Goal: Task Accomplishment & Management: Complete application form

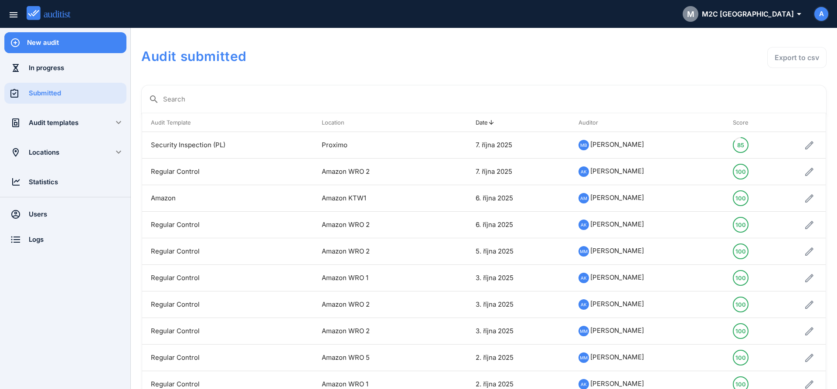
click at [66, 44] on div "New audit" at bounding box center [76, 43] width 99 height 10
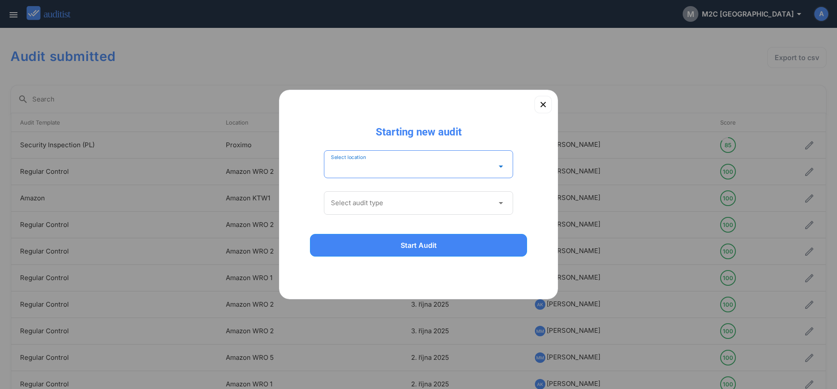
click at [385, 160] on input "Select location" at bounding box center [412, 167] width 163 height 14
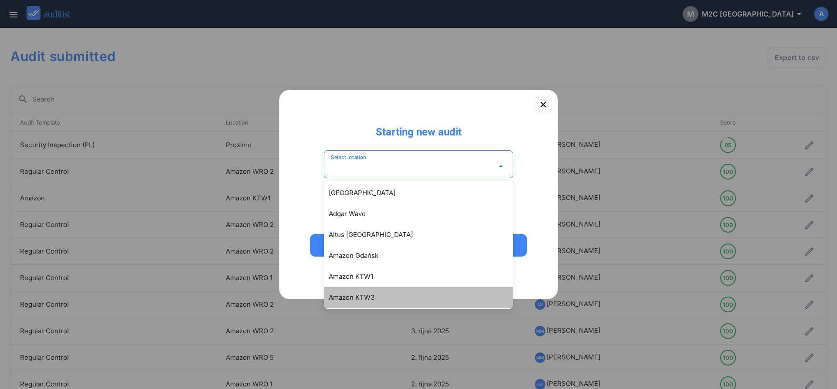
click at [384, 298] on div "Amazon KTW3" at bounding box center [423, 298] width 188 height 10
type input "**********"
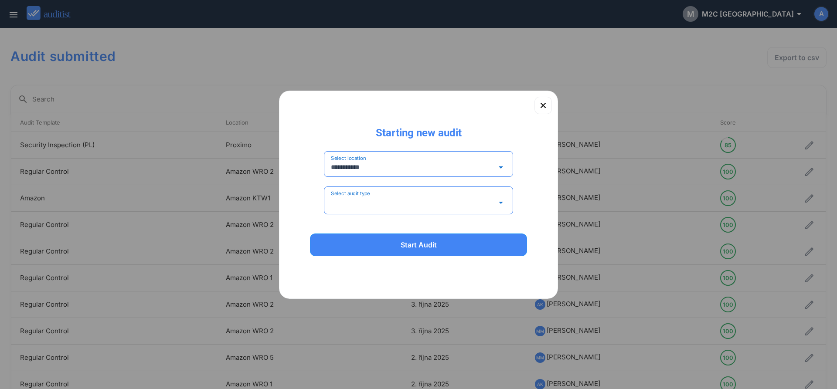
click at [377, 196] on input "Select audit type" at bounding box center [412, 203] width 163 height 14
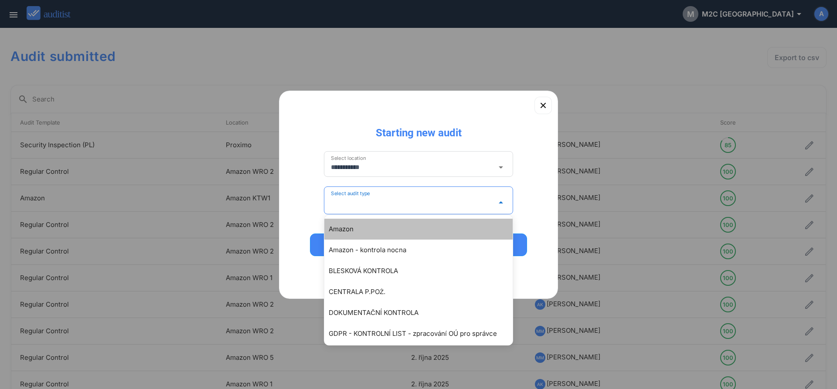
click at [351, 233] on div "Amazon" at bounding box center [423, 229] width 188 height 10
type input "******"
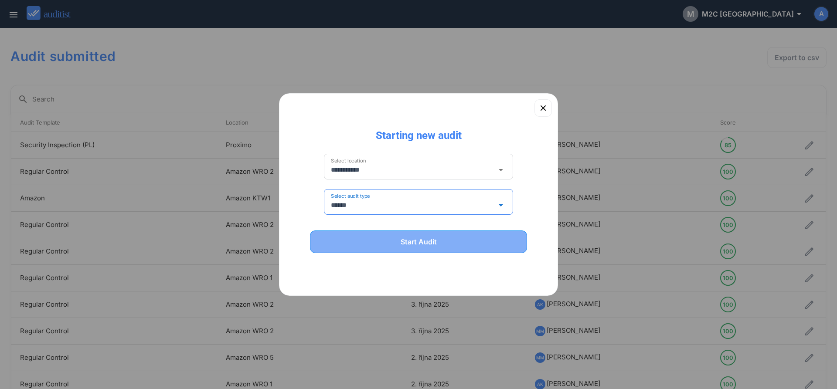
click at [371, 244] on div "Start Audit" at bounding box center [418, 242] width 194 height 10
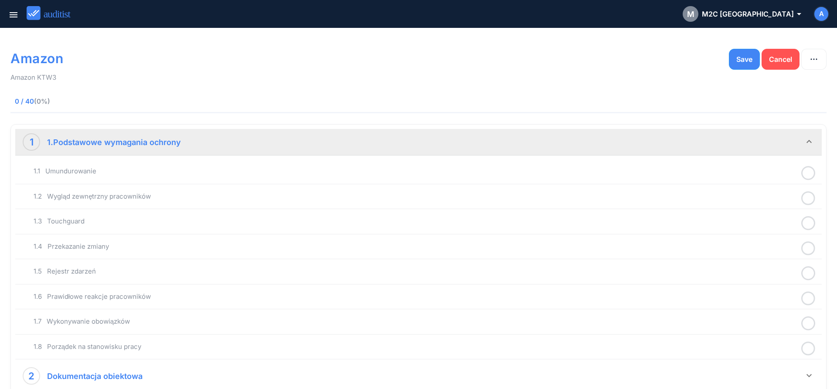
click at [808, 174] on icon at bounding box center [809, 173] width 14 height 17
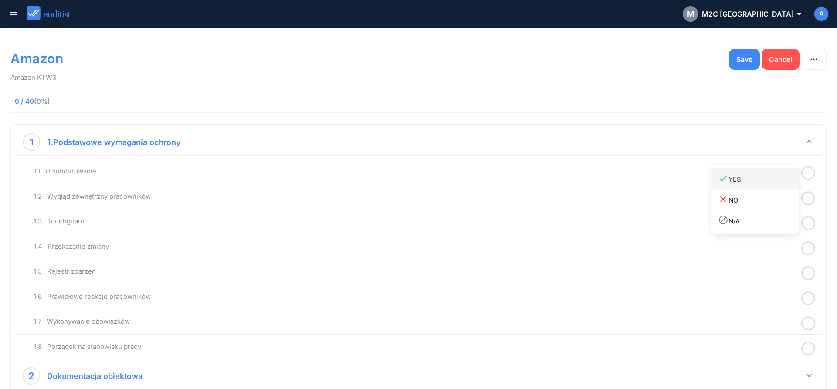
click at [783, 183] on div "done YES" at bounding box center [758, 179] width 81 height 12
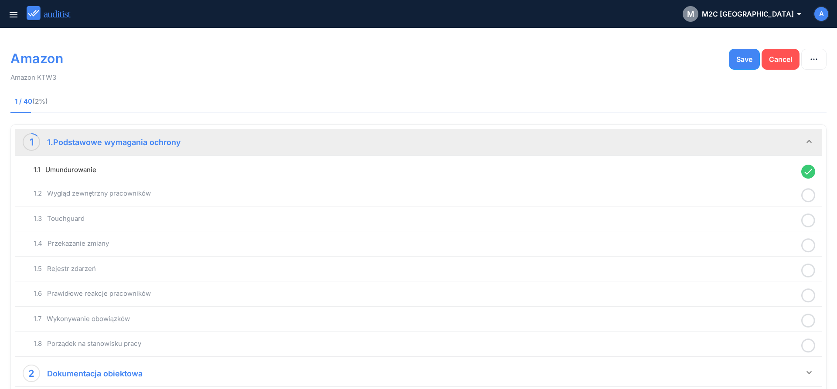
click at [812, 200] on circle at bounding box center [808, 195] width 13 height 13
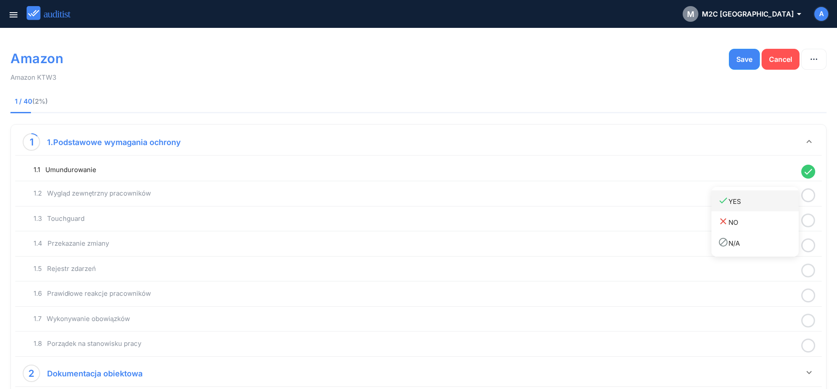
click at [765, 209] on link "done YES" at bounding box center [755, 201] width 87 height 21
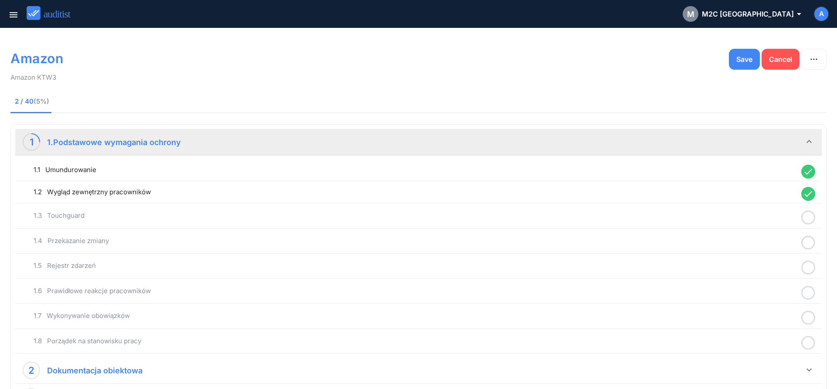
click at [812, 219] on icon at bounding box center [809, 217] width 14 height 17
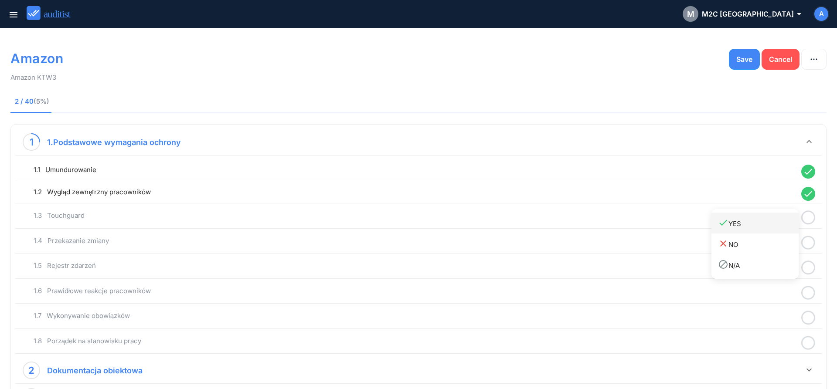
click at [766, 233] on link "done YES" at bounding box center [755, 223] width 87 height 21
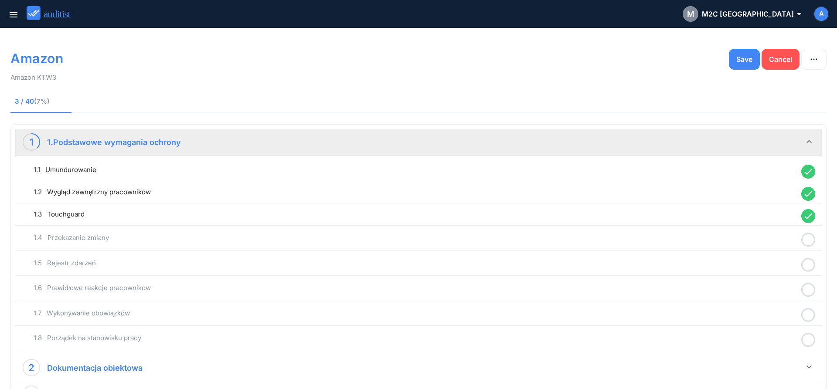
click at [810, 243] on icon at bounding box center [809, 240] width 14 height 17
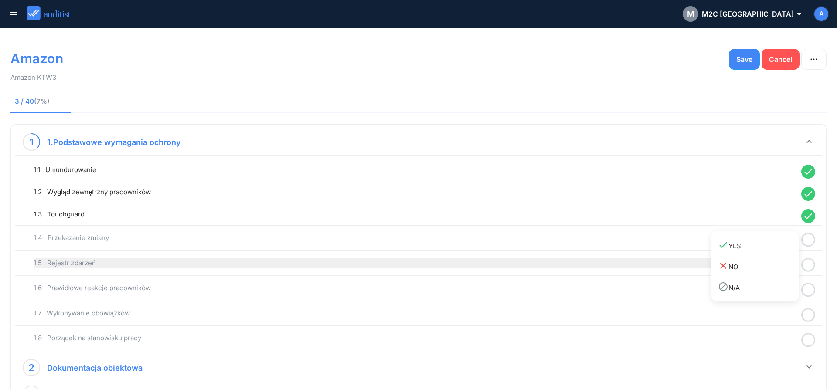
drag, startPoint x: 755, startPoint y: 250, endPoint x: 783, endPoint y: 262, distance: 29.7
click at [755, 252] on link "done YES" at bounding box center [755, 245] width 87 height 21
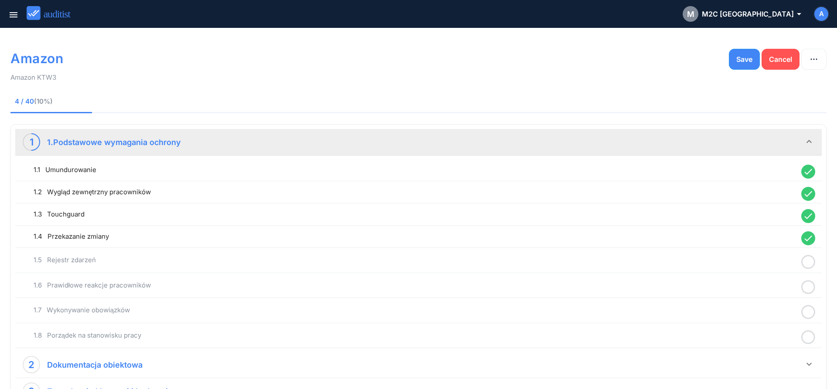
click at [809, 265] on icon at bounding box center [809, 262] width 14 height 17
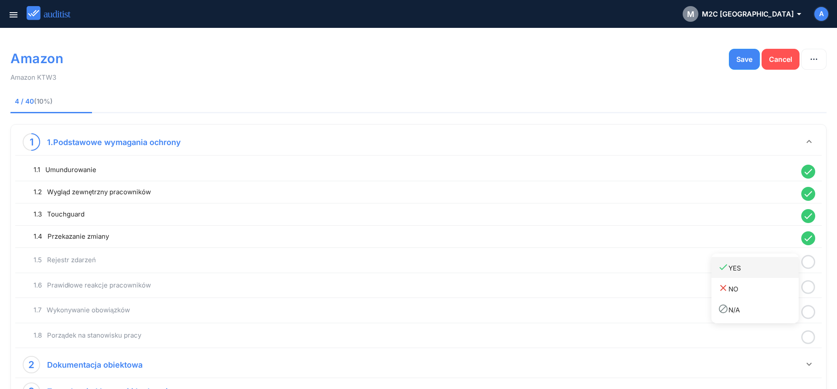
drag, startPoint x: 765, startPoint y: 274, endPoint x: 788, endPoint y: 281, distance: 23.3
click at [765, 275] on link "done YES" at bounding box center [755, 267] width 87 height 21
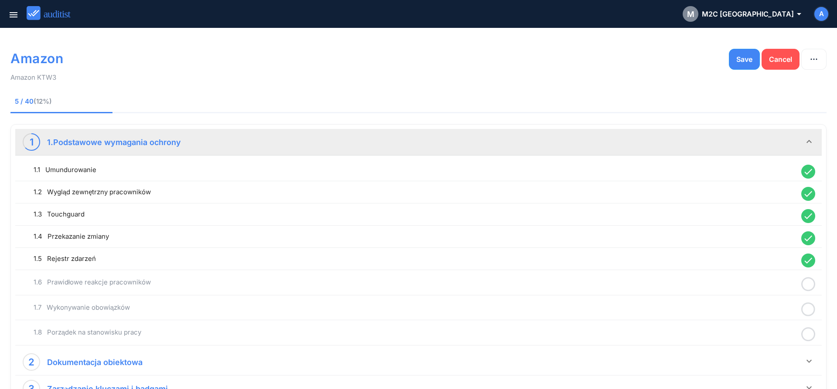
drag, startPoint x: 811, startPoint y: 285, endPoint x: 804, endPoint y: 287, distance: 7.3
click at [811, 285] on icon at bounding box center [809, 284] width 14 height 17
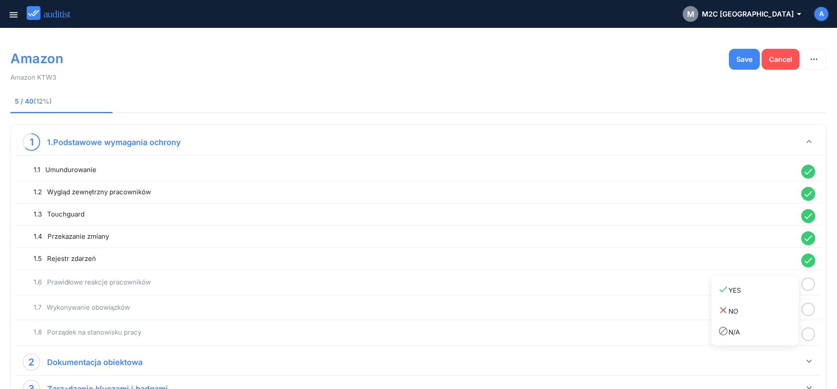
drag, startPoint x: 762, startPoint y: 293, endPoint x: 801, endPoint y: 299, distance: 39.4
click at [763, 293] on div "done YES" at bounding box center [758, 290] width 81 height 12
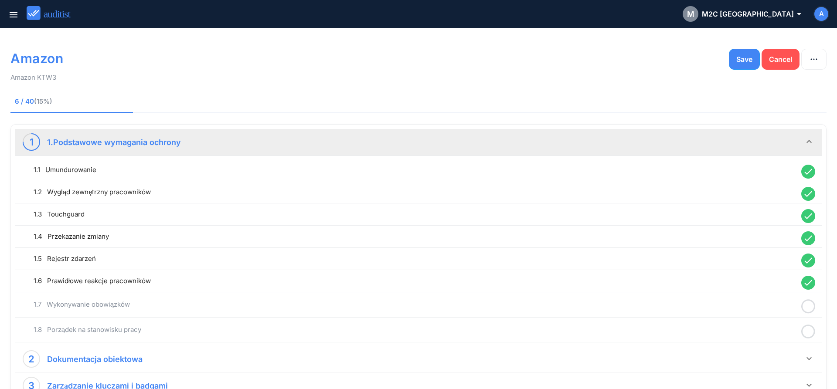
click at [812, 307] on icon at bounding box center [809, 306] width 14 height 17
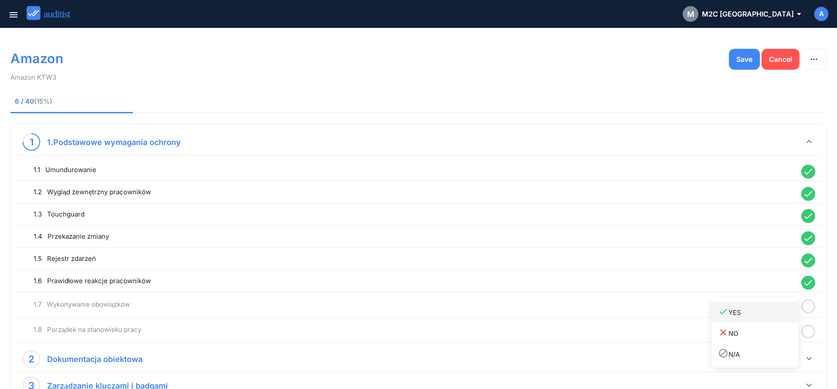
drag, startPoint x: 767, startPoint y: 311, endPoint x: 797, endPoint y: 321, distance: 31.6
click at [768, 312] on div "done YES" at bounding box center [758, 313] width 81 height 12
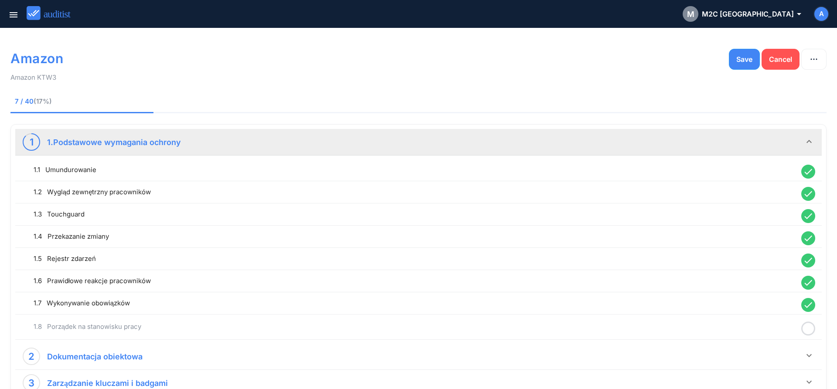
click at [808, 328] on icon at bounding box center [809, 329] width 14 height 17
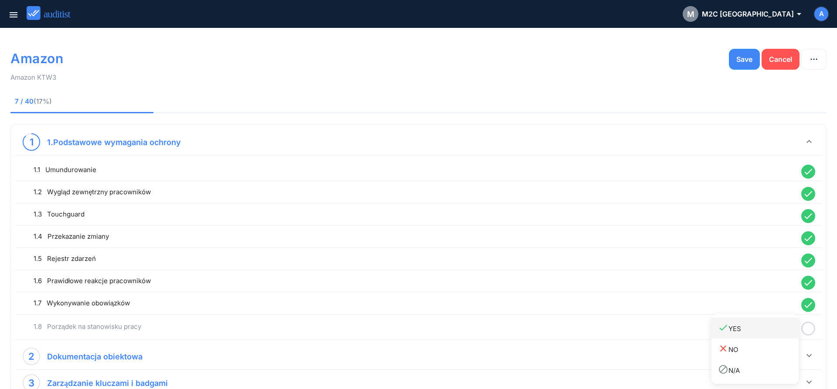
drag, startPoint x: 768, startPoint y: 332, endPoint x: 754, endPoint y: 324, distance: 15.0
click at [767, 332] on div "done YES" at bounding box center [758, 329] width 81 height 12
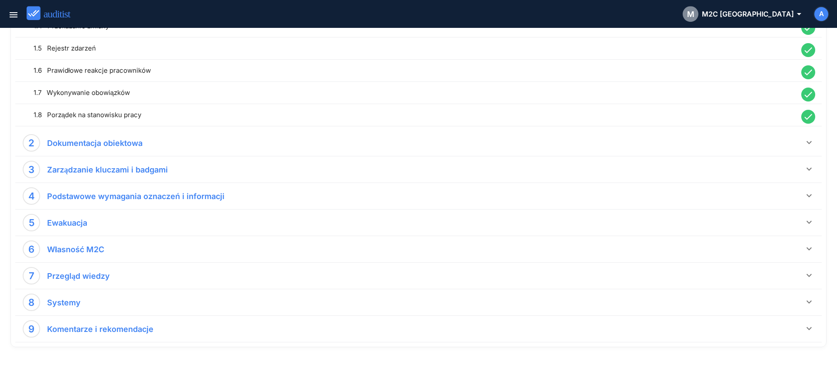
scroll to position [215, 0]
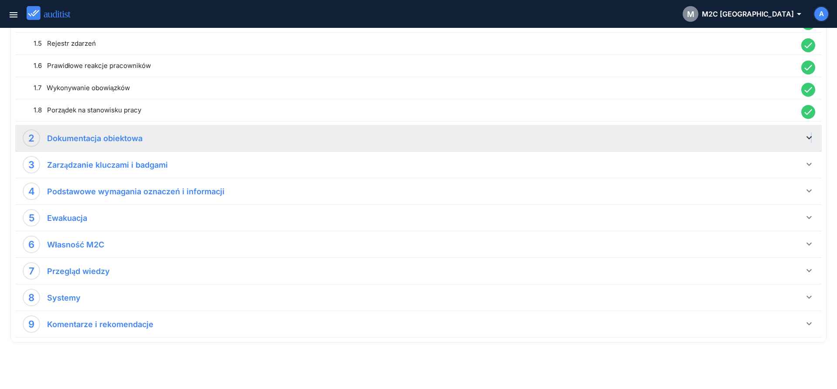
drag, startPoint x: 811, startPoint y: 136, endPoint x: 806, endPoint y: 139, distance: 5.3
click at [810, 137] on icon "keyboard_arrow_down" at bounding box center [809, 138] width 10 height 10
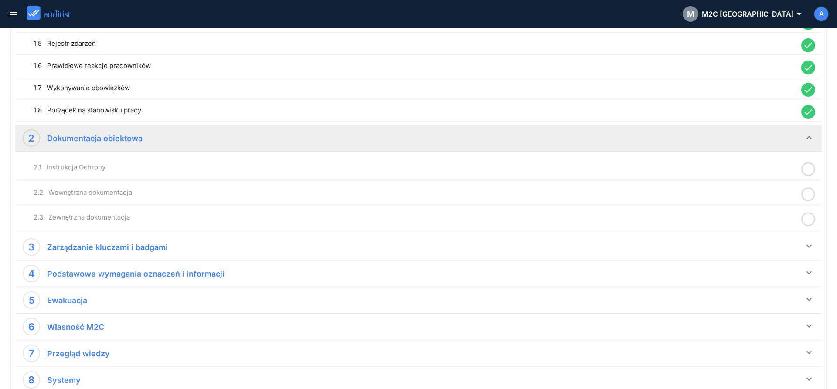
click at [812, 171] on icon at bounding box center [809, 169] width 14 height 17
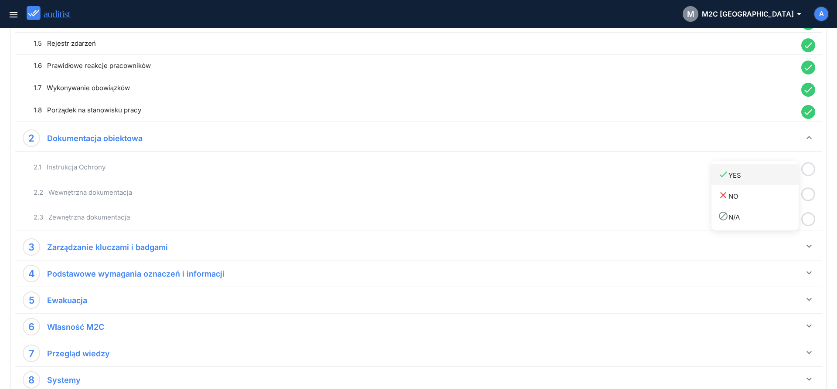
click at [771, 175] on div "done YES" at bounding box center [758, 175] width 81 height 12
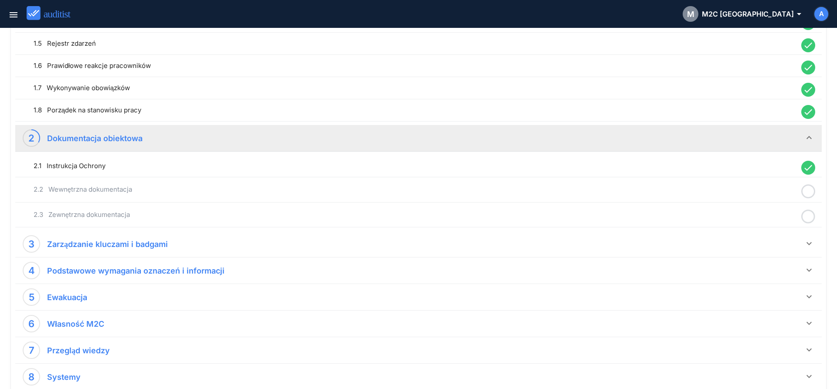
click at [810, 195] on icon at bounding box center [809, 191] width 14 height 17
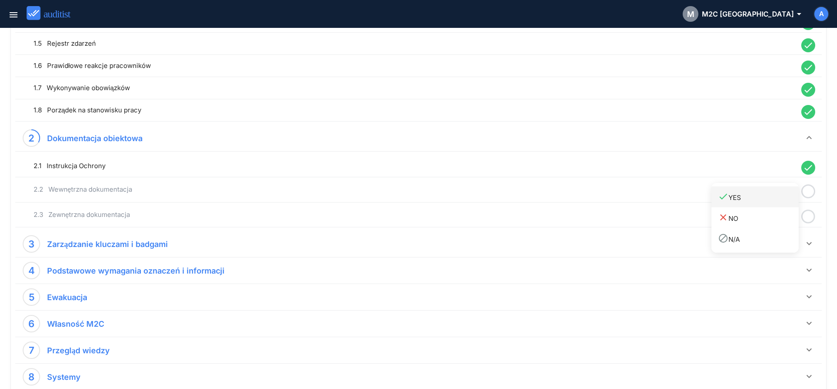
drag, startPoint x: 771, startPoint y: 198, endPoint x: 801, endPoint y: 210, distance: 32.6
click at [769, 199] on div "done YES" at bounding box center [758, 197] width 81 height 12
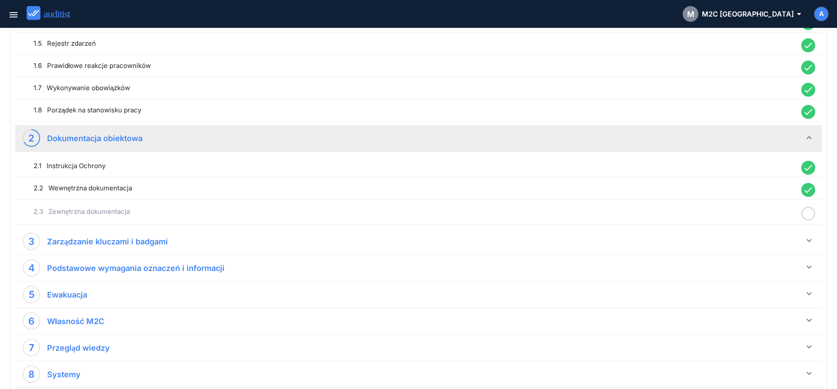
click at [808, 213] on icon at bounding box center [809, 213] width 14 height 17
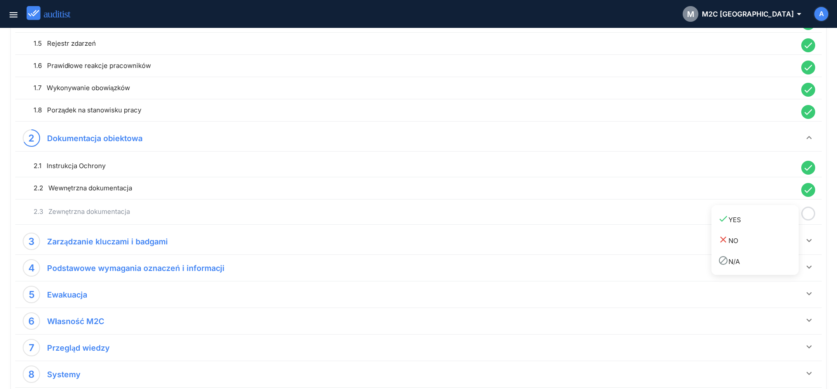
drag, startPoint x: 777, startPoint y: 221, endPoint x: 782, endPoint y: 221, distance: 4.8
click at [776, 222] on div "done YES" at bounding box center [758, 220] width 81 height 12
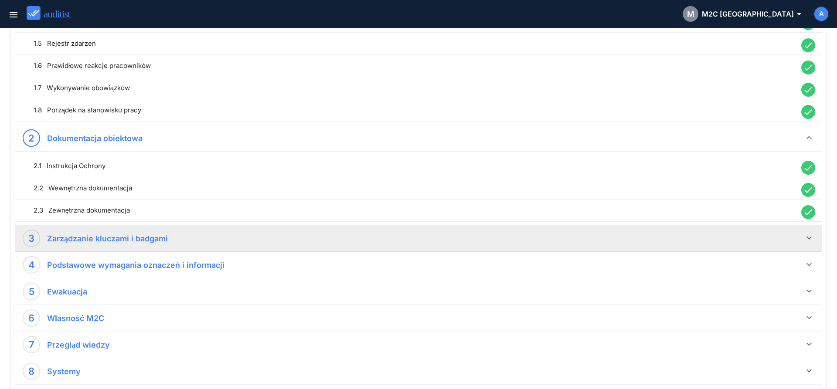
click at [808, 241] on icon "keyboard_arrow_down" at bounding box center [809, 238] width 10 height 10
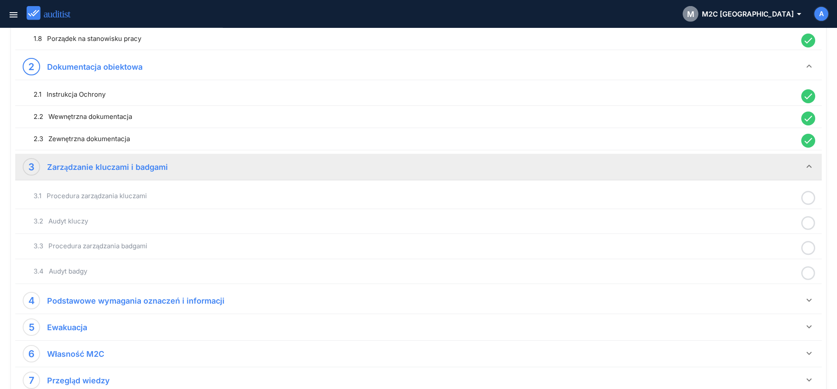
scroll to position [304, 0]
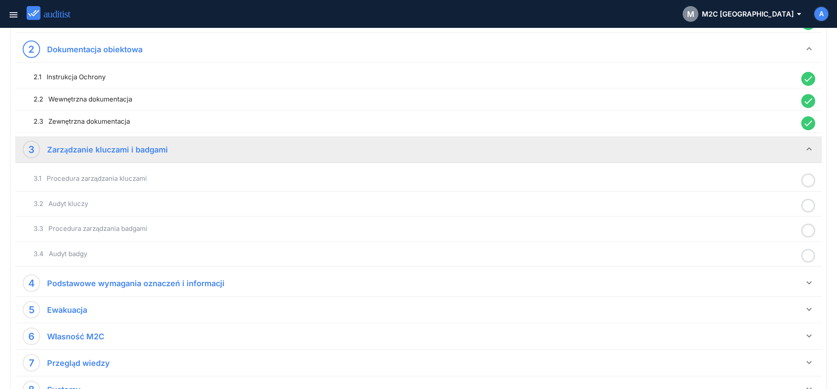
click at [812, 178] on icon at bounding box center [809, 180] width 14 height 17
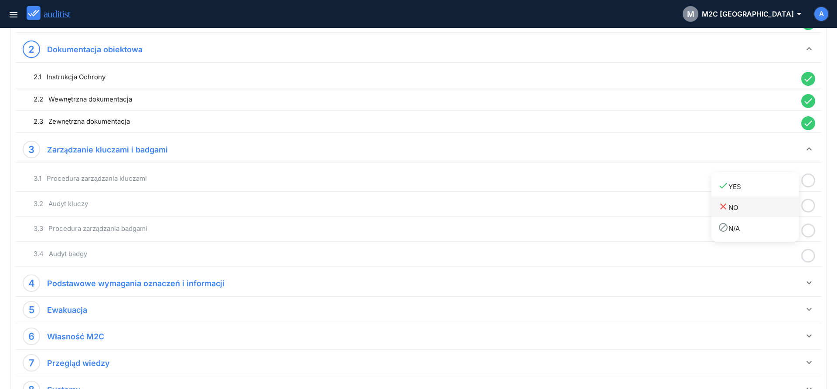
drag, startPoint x: 775, startPoint y: 191, endPoint x: 790, endPoint y: 197, distance: 16.0
click at [775, 192] on link "done YES" at bounding box center [755, 186] width 87 height 21
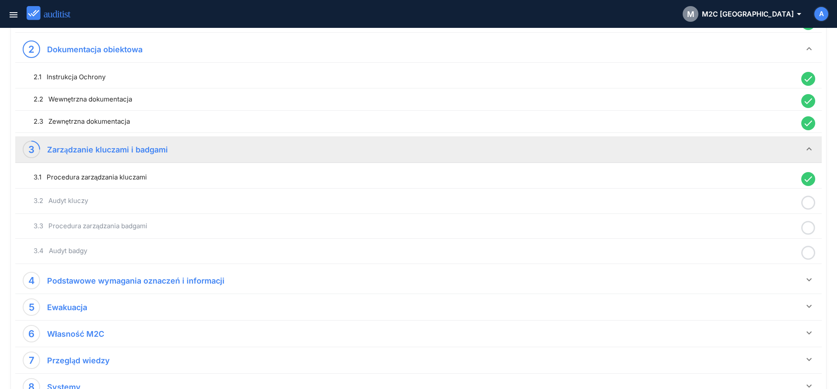
click at [808, 205] on icon at bounding box center [809, 202] width 14 height 17
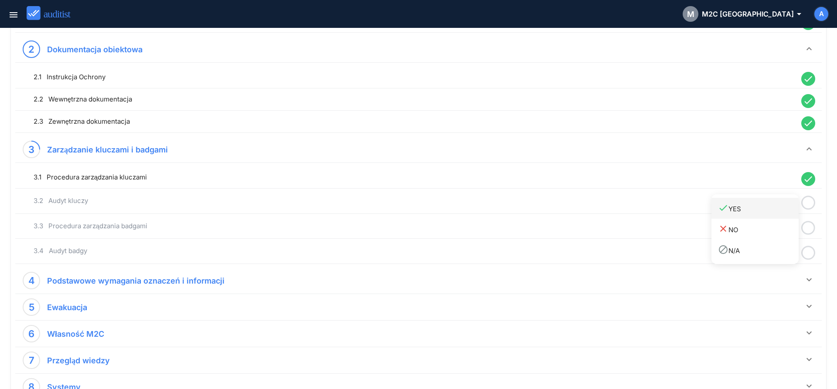
drag, startPoint x: 772, startPoint y: 215, endPoint x: 800, endPoint y: 223, distance: 28.8
click at [773, 215] on link "done YES" at bounding box center [755, 208] width 87 height 21
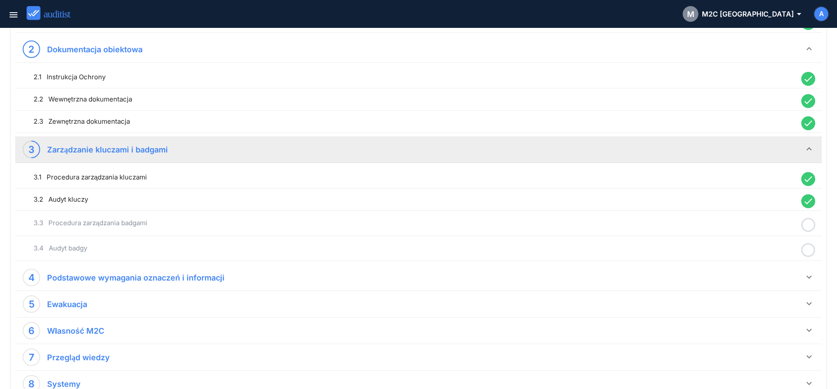
click at [808, 225] on icon at bounding box center [809, 225] width 14 height 17
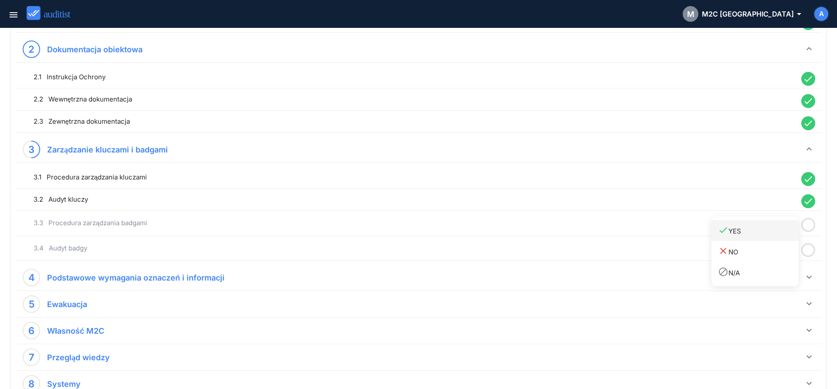
click at [771, 232] on div "done YES" at bounding box center [758, 231] width 81 height 12
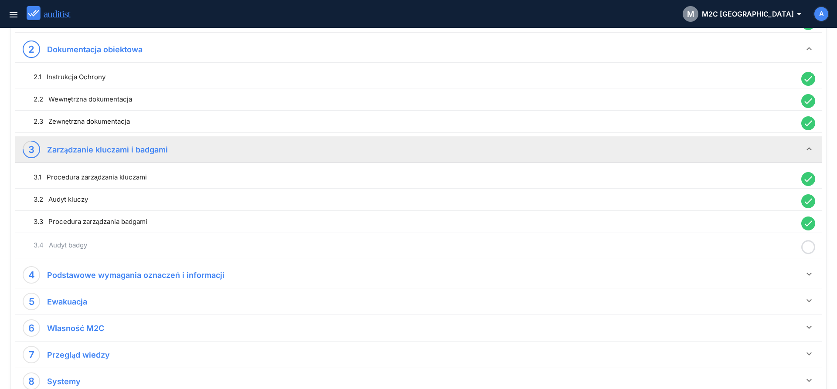
click at [807, 247] on icon at bounding box center [809, 247] width 14 height 17
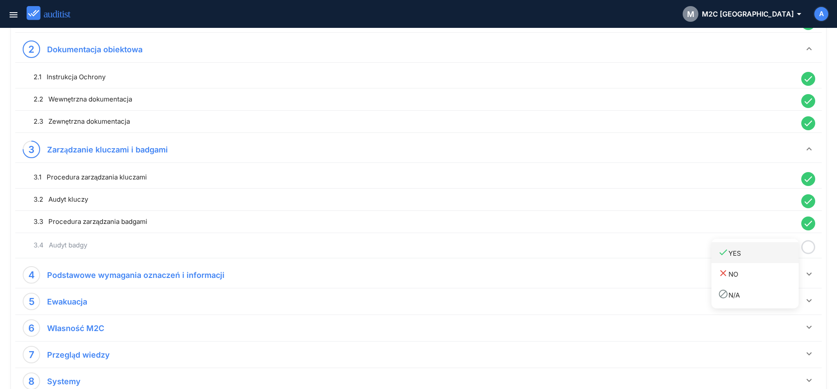
click at [758, 258] on div "done YES" at bounding box center [758, 253] width 81 height 12
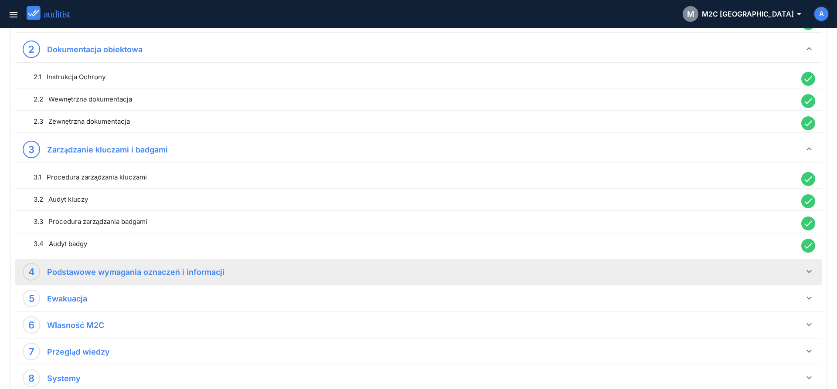
click at [809, 268] on icon "keyboard_arrow_down" at bounding box center [809, 271] width 10 height 10
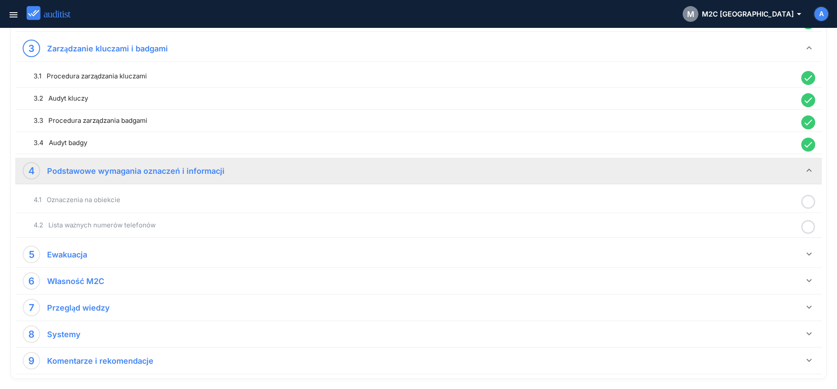
scroll to position [438, 0]
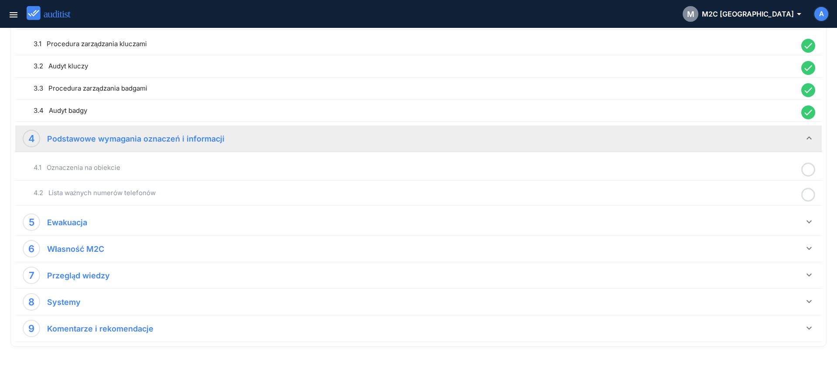
click at [807, 171] on icon at bounding box center [809, 169] width 14 height 17
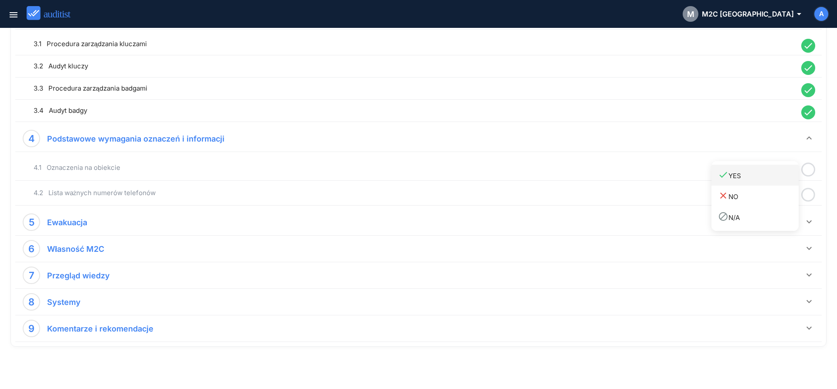
click at [767, 181] on div "done YES" at bounding box center [758, 176] width 81 height 12
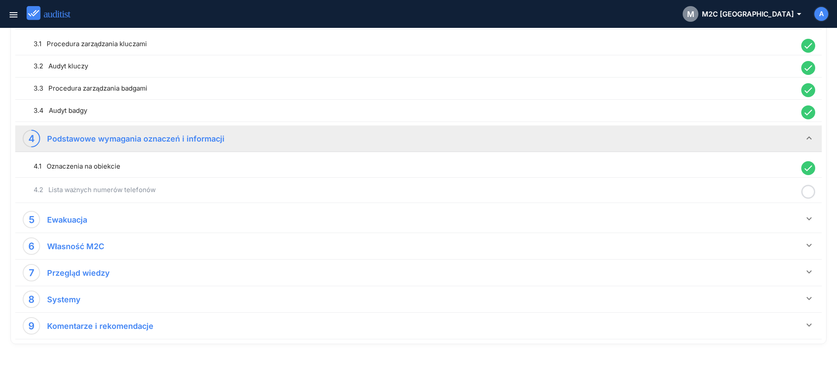
click at [811, 194] on icon at bounding box center [809, 192] width 14 height 17
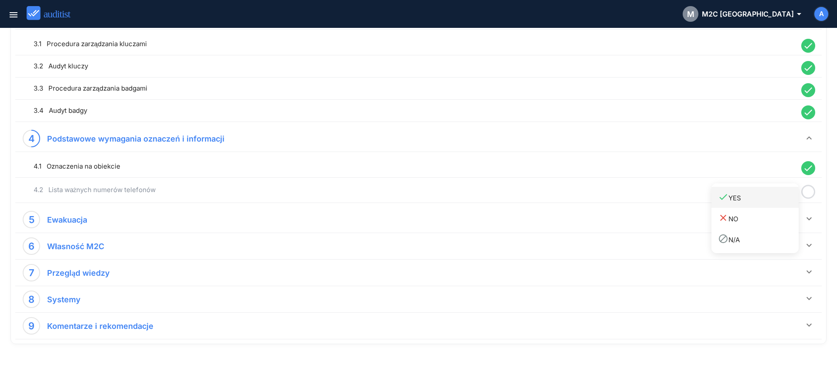
drag, startPoint x: 779, startPoint y: 203, endPoint x: 792, endPoint y: 215, distance: 17.6
click at [779, 204] on link "done YES" at bounding box center [755, 197] width 87 height 21
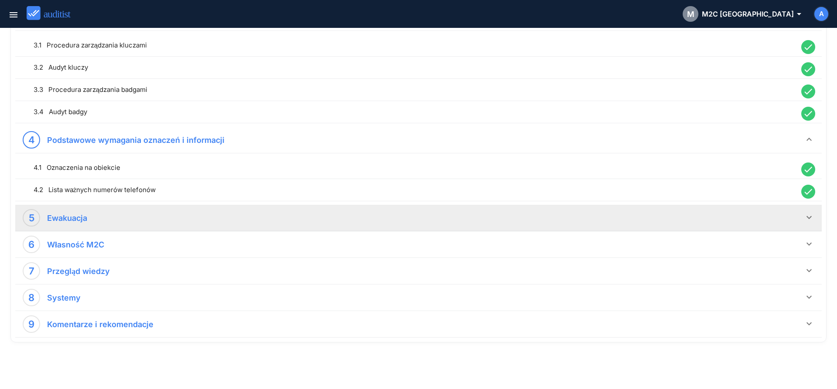
click at [811, 222] on icon "keyboard_arrow_down" at bounding box center [809, 217] width 10 height 10
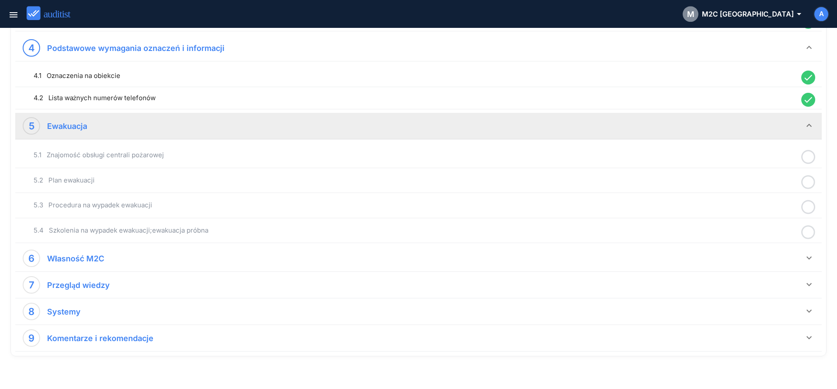
scroll to position [542, 0]
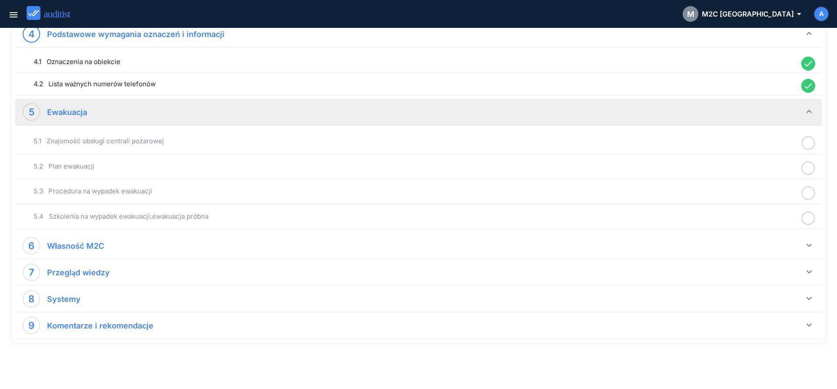
click at [812, 143] on icon at bounding box center [809, 143] width 14 height 17
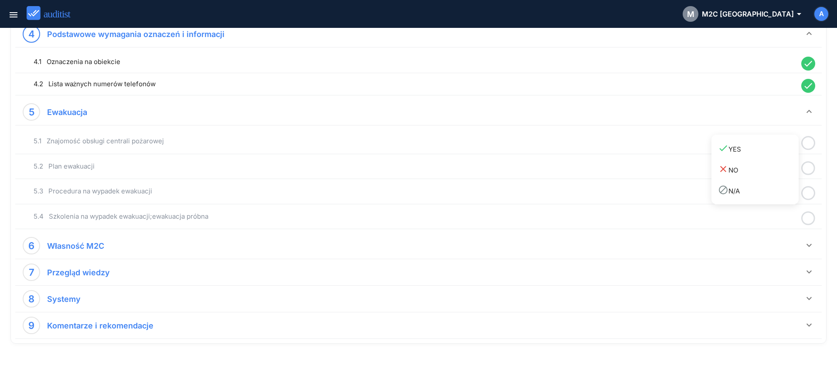
drag, startPoint x: 759, startPoint y: 154, endPoint x: 802, endPoint y: 173, distance: 46.1
click at [760, 156] on link "done YES" at bounding box center [755, 148] width 87 height 21
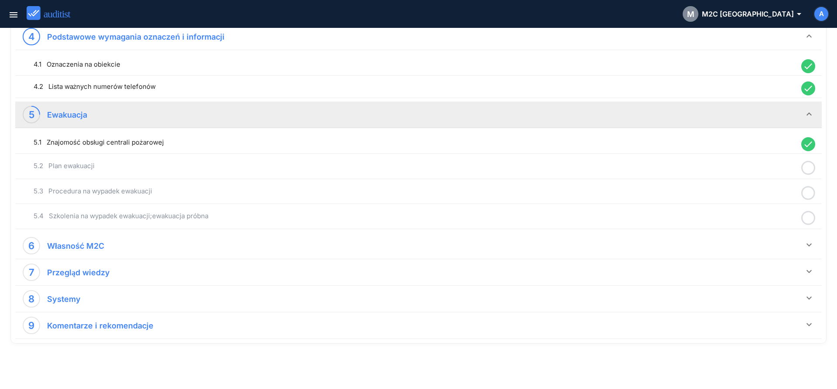
click at [811, 171] on icon at bounding box center [809, 168] width 14 height 17
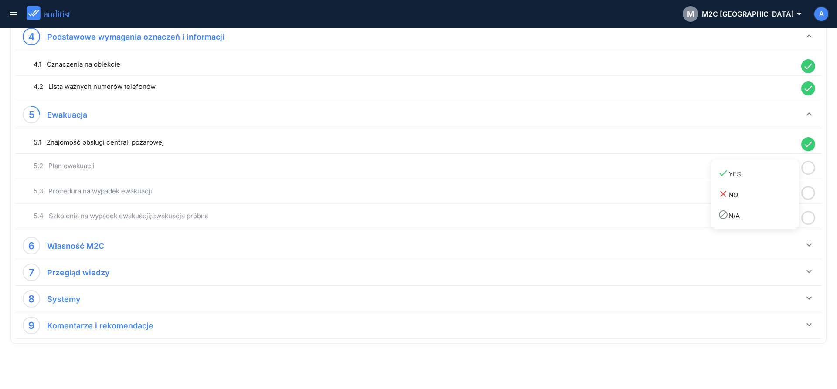
drag, startPoint x: 780, startPoint y: 180, endPoint x: 799, endPoint y: 192, distance: 22.6
click at [779, 181] on link "done YES" at bounding box center [755, 173] width 87 height 21
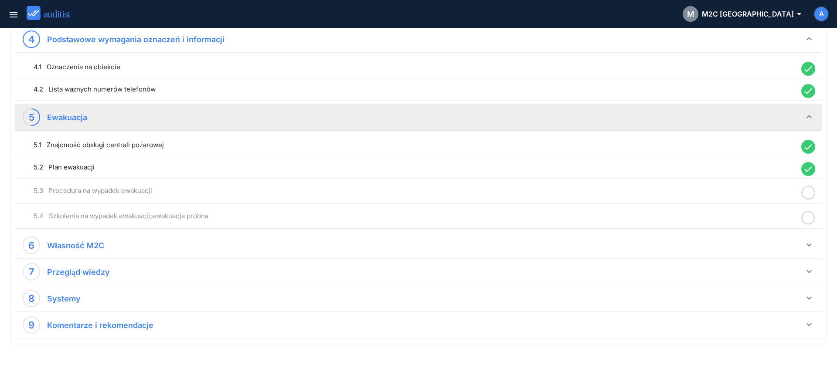
click at [812, 196] on icon at bounding box center [809, 192] width 14 height 17
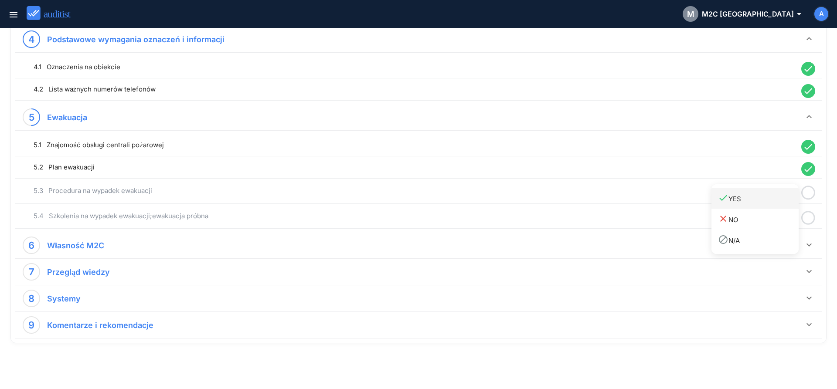
drag, startPoint x: 780, startPoint y: 200, endPoint x: 788, endPoint y: 206, distance: 10.3
click at [780, 203] on div "done YES" at bounding box center [758, 199] width 81 height 12
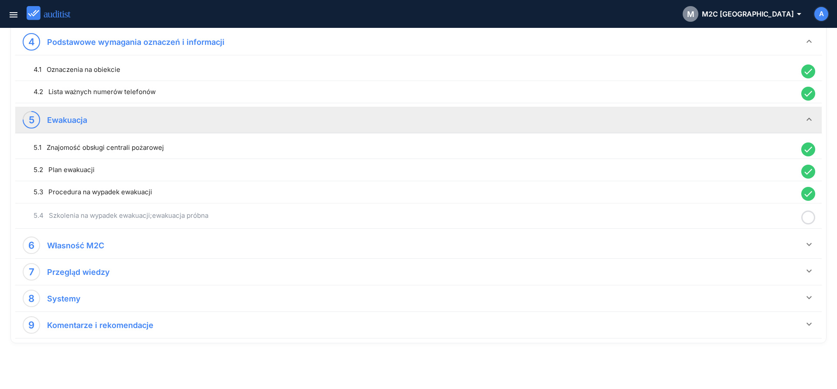
click at [808, 215] on icon at bounding box center [809, 217] width 14 height 17
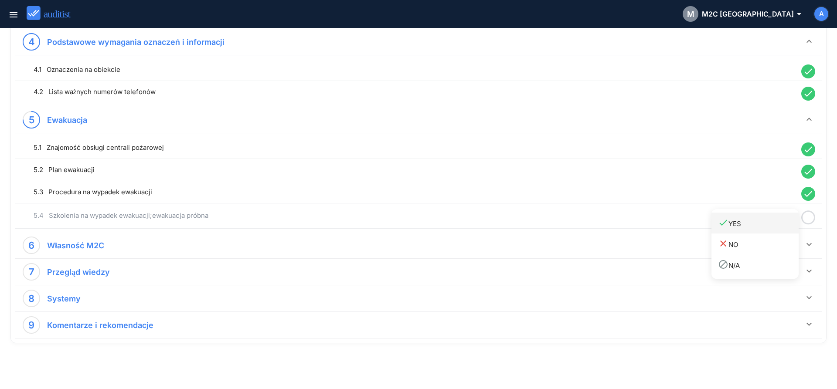
click at [772, 225] on div "done YES" at bounding box center [758, 224] width 81 height 12
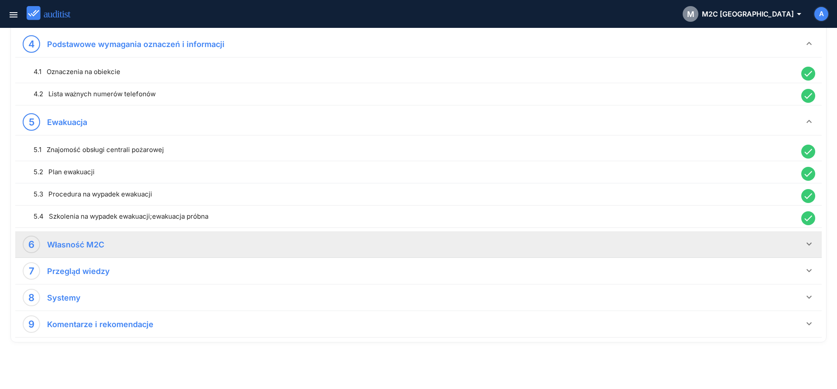
click at [807, 246] on icon "keyboard_arrow_down" at bounding box center [809, 244] width 10 height 10
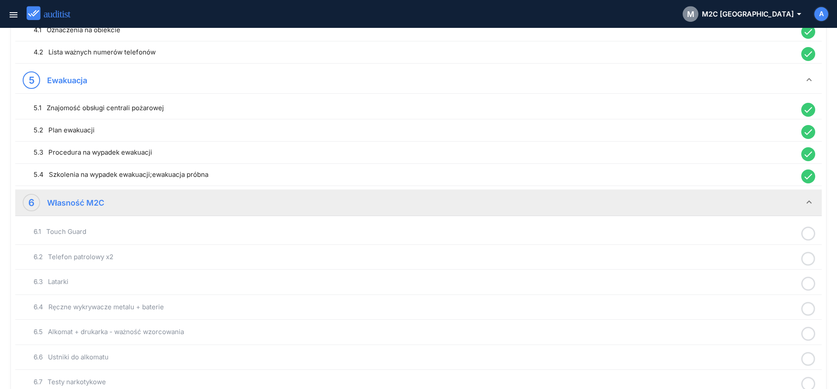
scroll to position [710, 0]
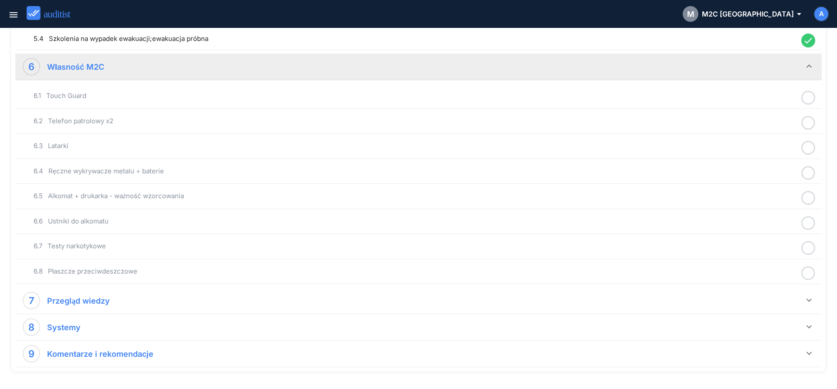
click at [806, 101] on icon at bounding box center [809, 97] width 14 height 17
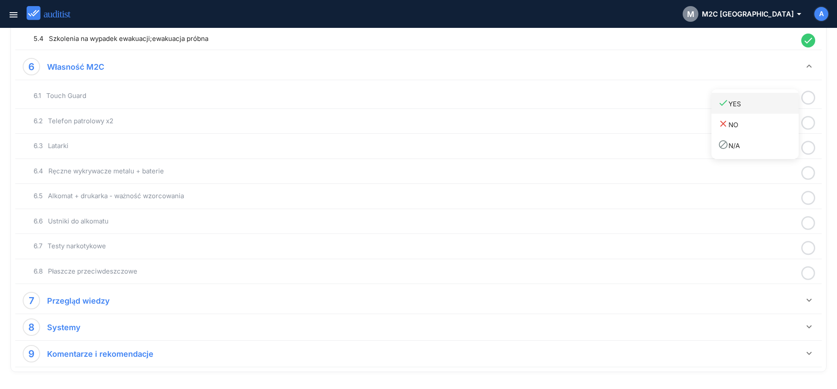
click at [770, 105] on div "done YES" at bounding box center [758, 104] width 81 height 12
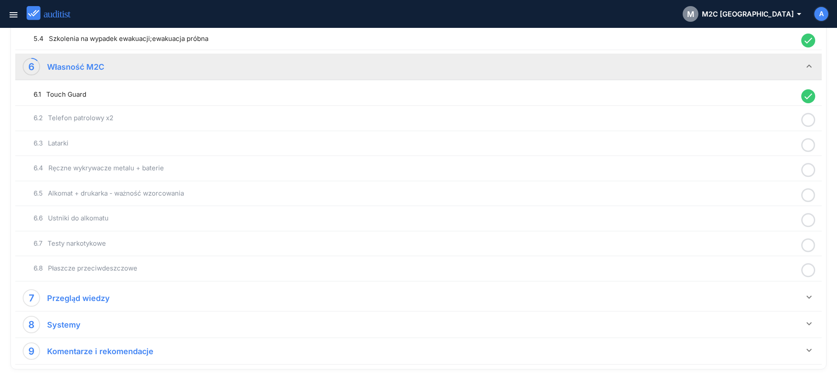
click at [810, 122] on icon at bounding box center [809, 120] width 14 height 17
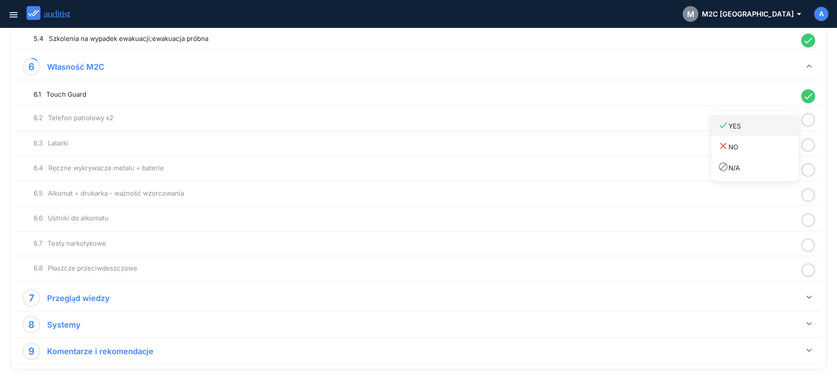
click at [768, 133] on link "done YES" at bounding box center [755, 125] width 87 height 21
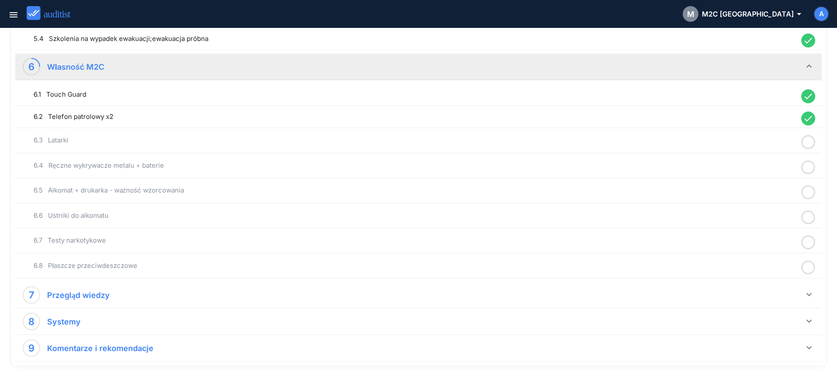
click at [809, 144] on icon at bounding box center [809, 142] width 14 height 17
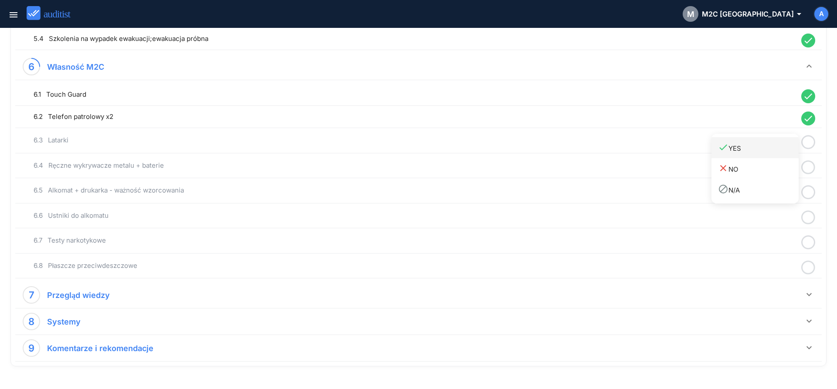
click at [776, 154] on link "done YES" at bounding box center [755, 147] width 87 height 21
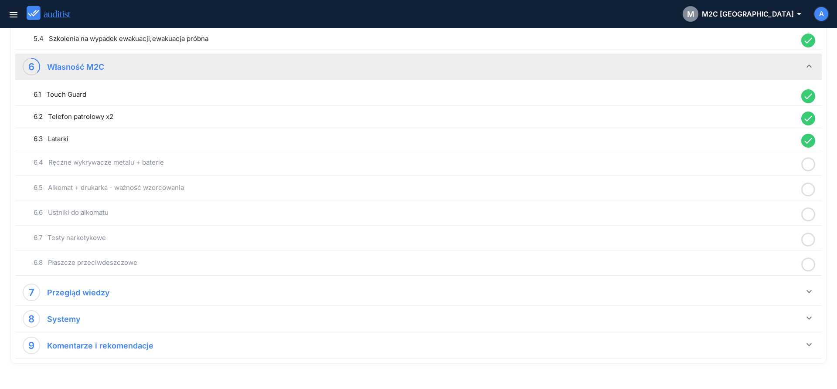
click at [807, 166] on icon at bounding box center [809, 164] width 14 height 17
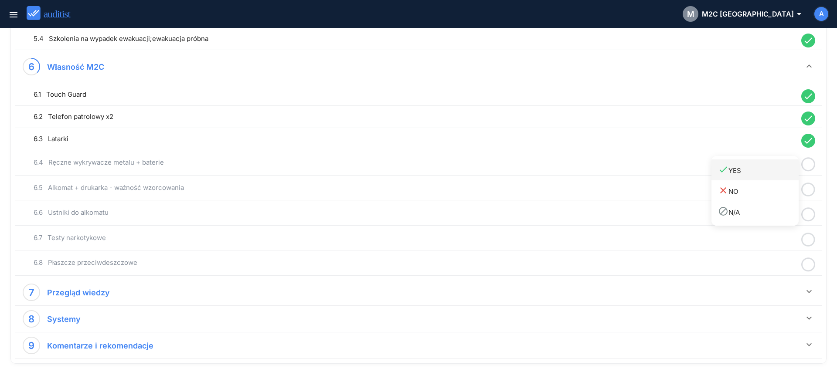
click at [742, 175] on div "done YES" at bounding box center [758, 170] width 81 height 12
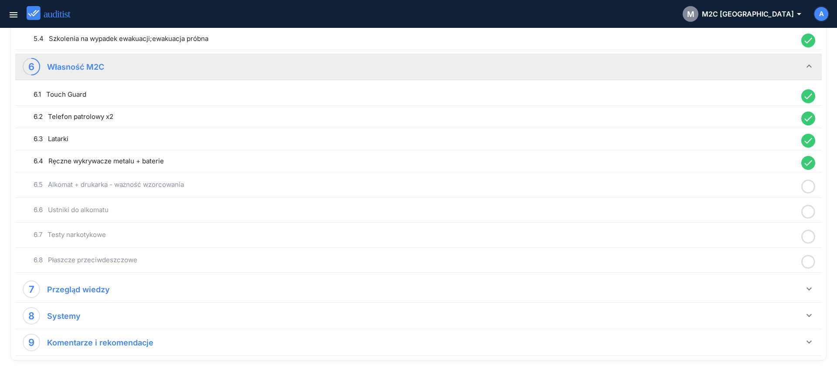
click at [806, 187] on icon at bounding box center [809, 186] width 14 height 17
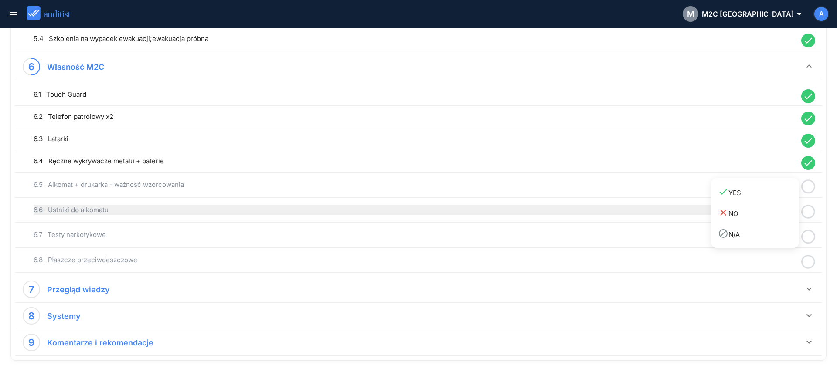
drag, startPoint x: 751, startPoint y: 196, endPoint x: 787, endPoint y: 205, distance: 36.4
click at [756, 198] on div "done YES" at bounding box center [758, 193] width 81 height 12
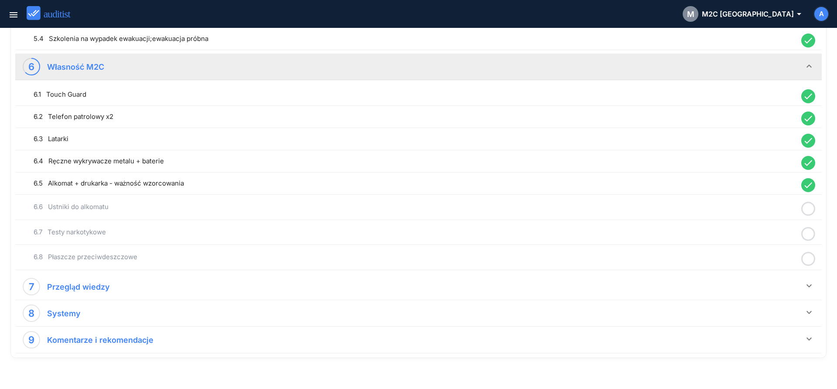
drag, startPoint x: 809, startPoint y: 209, endPoint x: 802, endPoint y: 211, distance: 7.3
click at [809, 209] on icon at bounding box center [809, 209] width 14 height 17
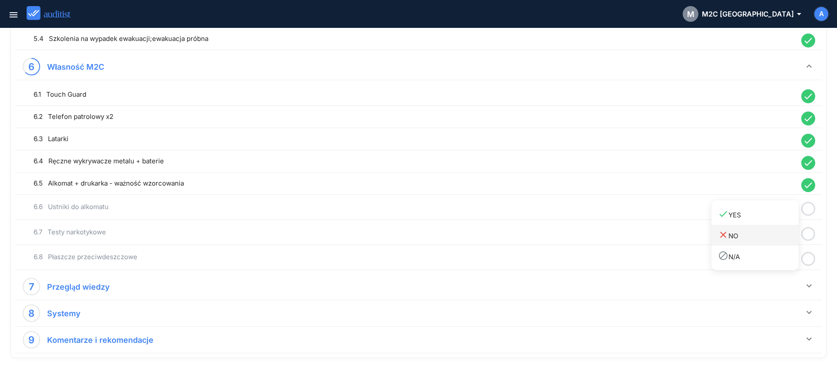
click at [765, 217] on div "done YES" at bounding box center [758, 215] width 81 height 12
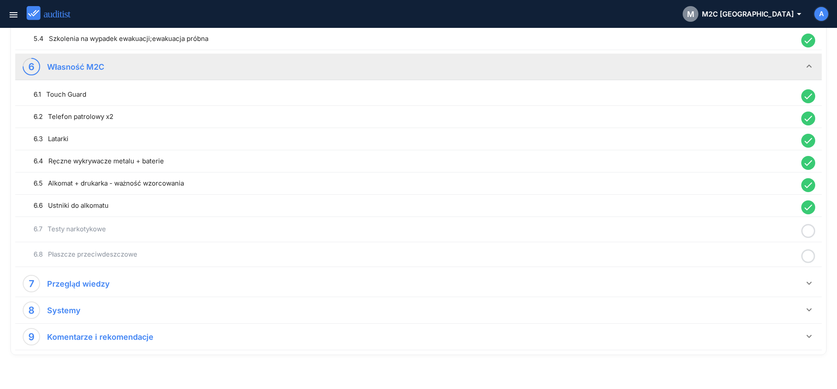
click at [813, 235] on icon at bounding box center [809, 231] width 14 height 17
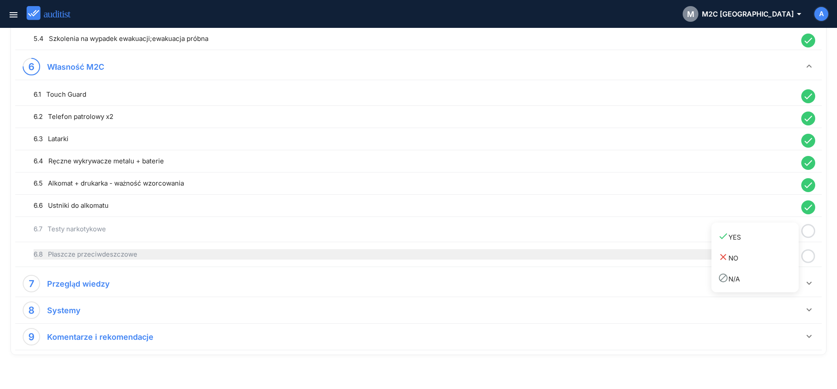
drag, startPoint x: 759, startPoint y: 238, endPoint x: 795, endPoint y: 252, distance: 38.5
click at [761, 239] on div "done YES" at bounding box center [758, 237] width 81 height 12
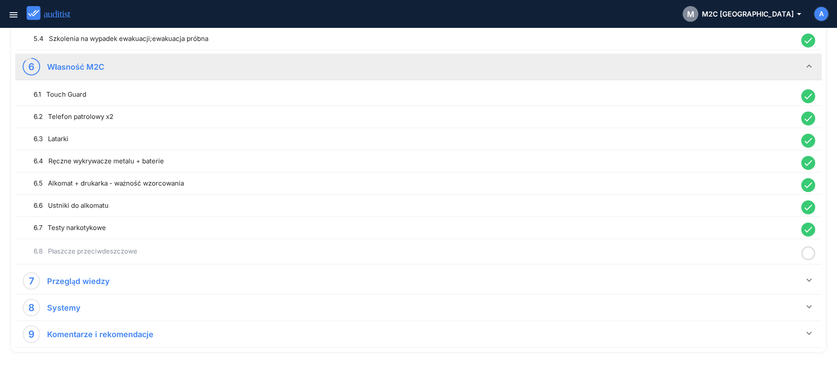
click at [808, 257] on icon at bounding box center [809, 253] width 14 height 17
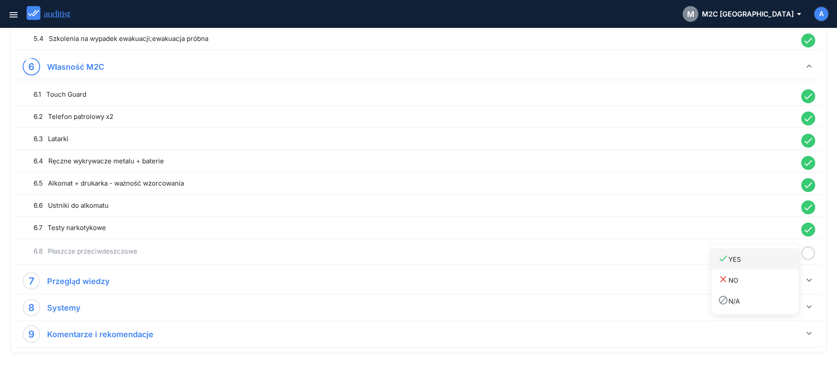
click at [779, 261] on div "done YES" at bounding box center [758, 259] width 81 height 12
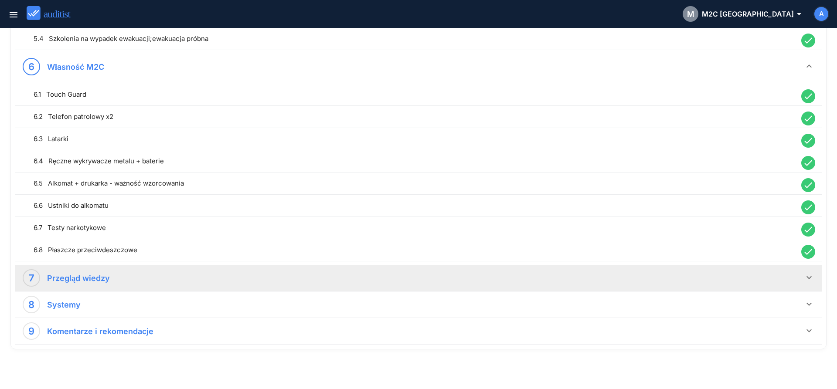
click at [808, 280] on icon "keyboard_arrow_down" at bounding box center [809, 278] width 10 height 10
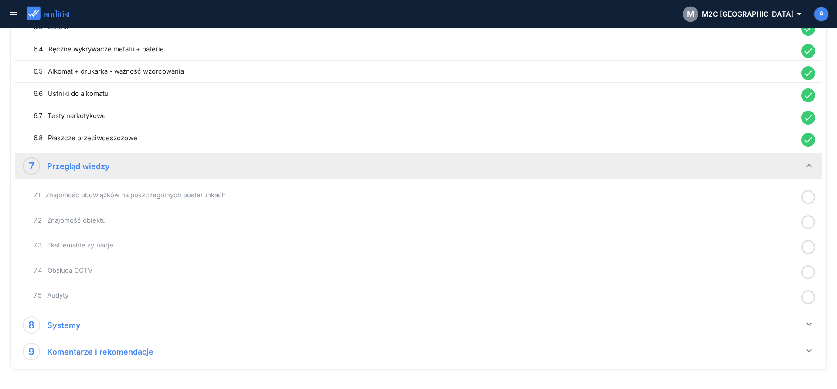
scroll to position [844, 0]
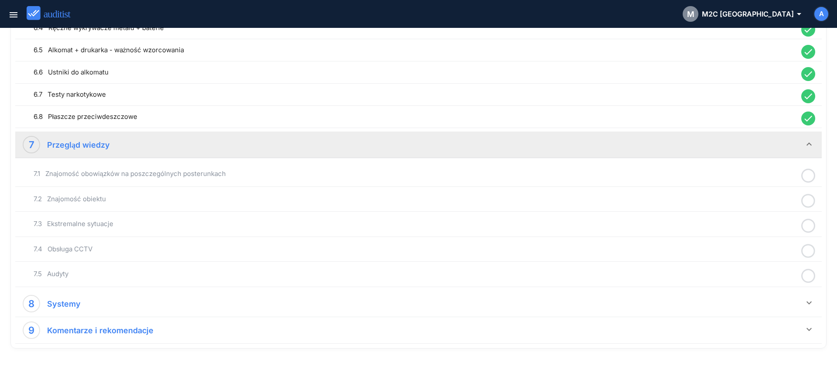
click at [809, 177] on icon at bounding box center [809, 175] width 14 height 17
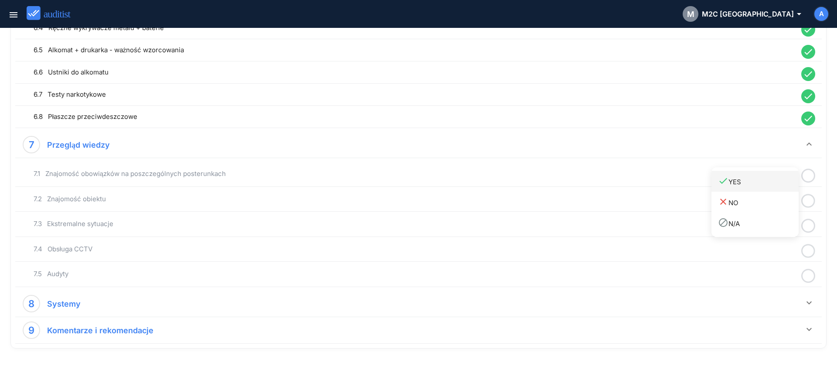
drag, startPoint x: 778, startPoint y: 183, endPoint x: 797, endPoint y: 191, distance: 20.3
click at [778, 184] on div "done YES" at bounding box center [758, 182] width 81 height 12
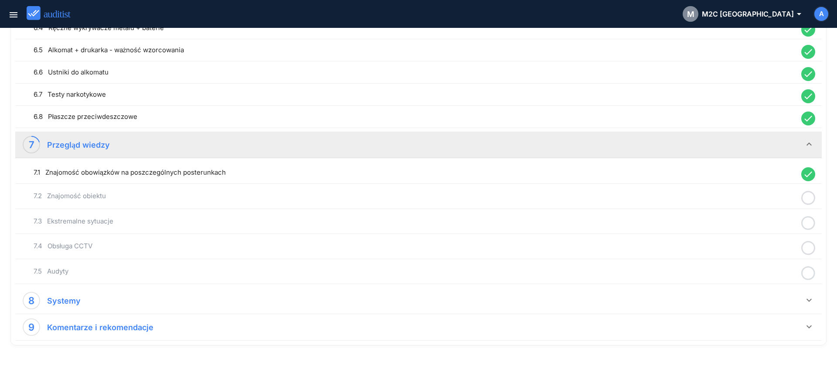
click at [809, 200] on icon at bounding box center [809, 198] width 14 height 17
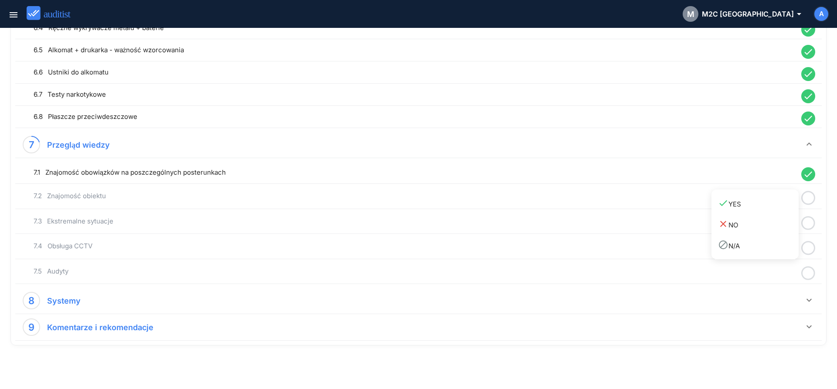
drag, startPoint x: 783, startPoint y: 208, endPoint x: 804, endPoint y: 218, distance: 23.8
click at [784, 211] on link "done YES" at bounding box center [755, 203] width 87 height 21
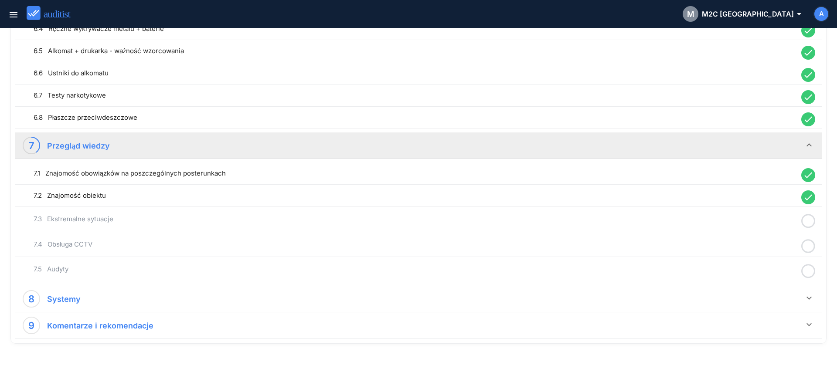
click at [812, 222] on icon at bounding box center [809, 221] width 14 height 17
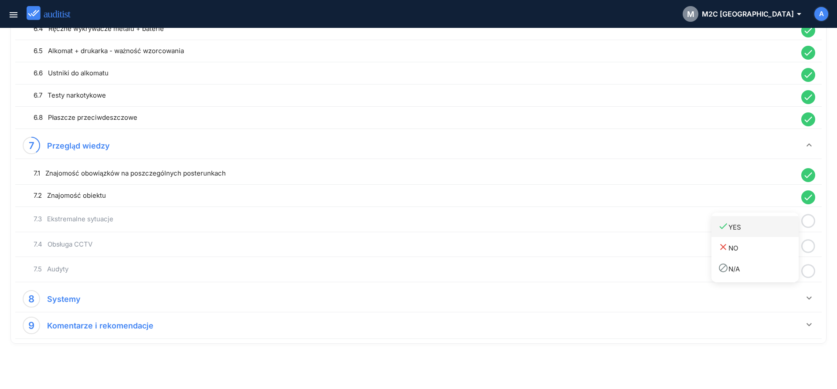
drag, startPoint x: 784, startPoint y: 235, endPoint x: 799, endPoint y: 242, distance: 17.2
click at [784, 236] on link "done YES" at bounding box center [755, 226] width 87 height 21
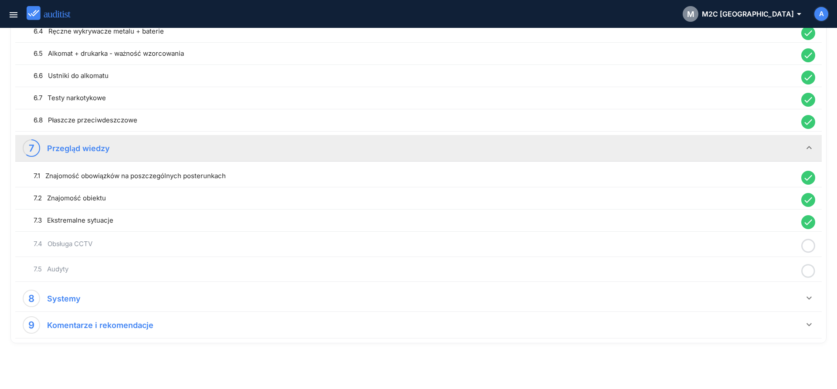
click at [809, 247] on icon at bounding box center [809, 246] width 14 height 17
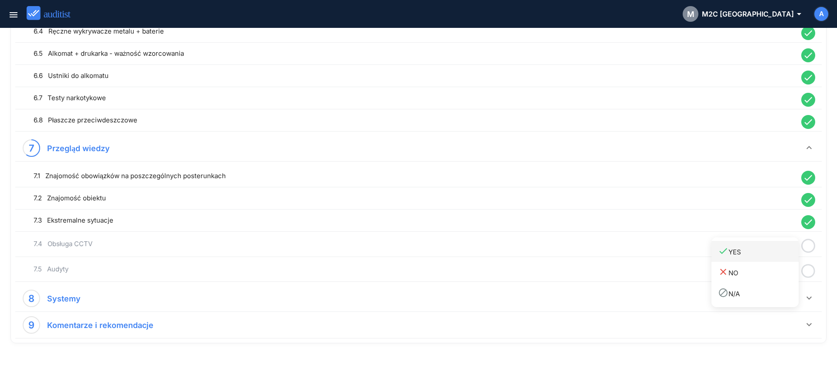
drag, startPoint x: 769, startPoint y: 258, endPoint x: 791, endPoint y: 265, distance: 22.9
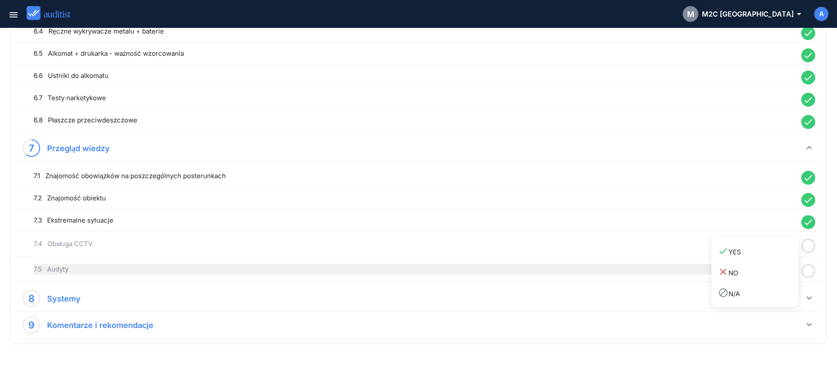
click at [771, 259] on link "done YES" at bounding box center [755, 251] width 87 height 21
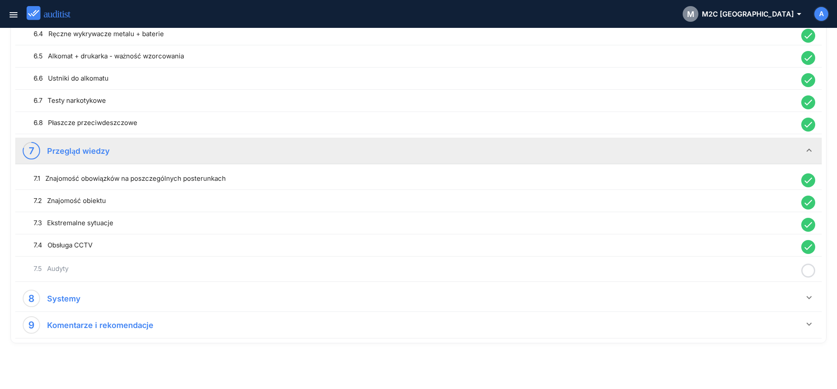
drag, startPoint x: 807, startPoint y: 271, endPoint x: 788, endPoint y: 278, distance: 20.2
click at [807, 272] on icon at bounding box center [809, 271] width 14 height 17
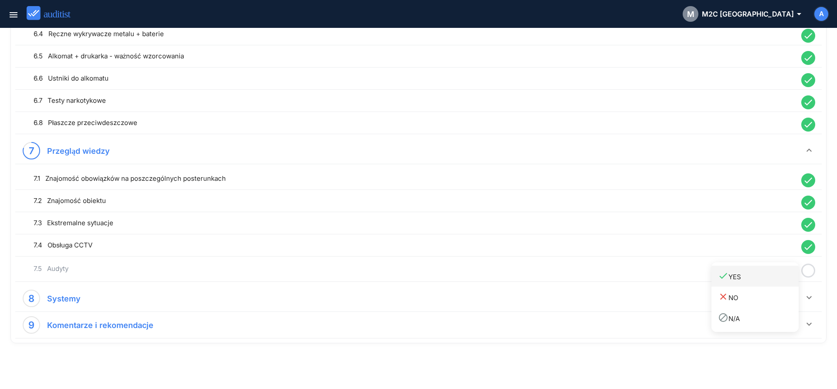
click at [779, 282] on div "done YES" at bounding box center [758, 277] width 81 height 12
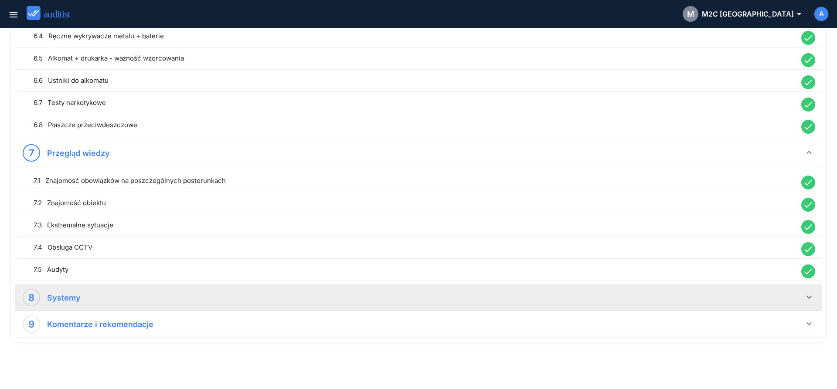
drag, startPoint x: 810, startPoint y: 298, endPoint x: 779, endPoint y: 287, distance: 33.1
click at [810, 298] on icon "keyboard_arrow_down" at bounding box center [809, 297] width 10 height 10
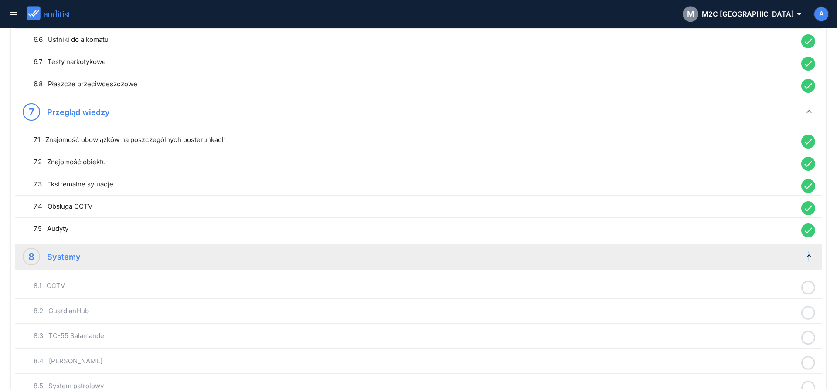
scroll to position [966, 0]
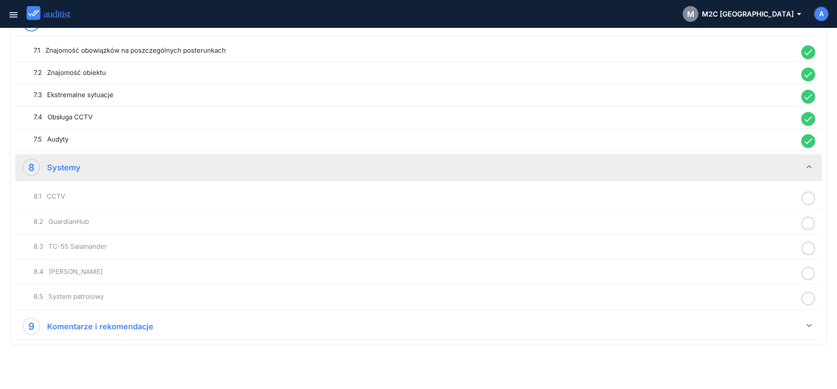
click at [809, 200] on icon at bounding box center [809, 198] width 14 height 17
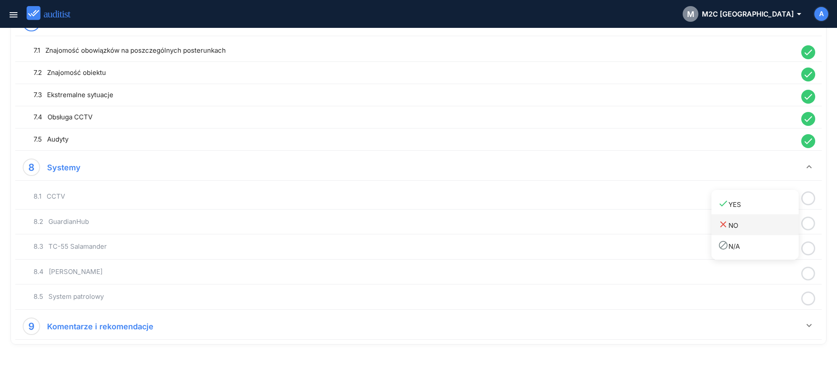
drag, startPoint x: 767, startPoint y: 210, endPoint x: 792, endPoint y: 220, distance: 26.4
click at [773, 212] on link "done YES" at bounding box center [755, 204] width 87 height 21
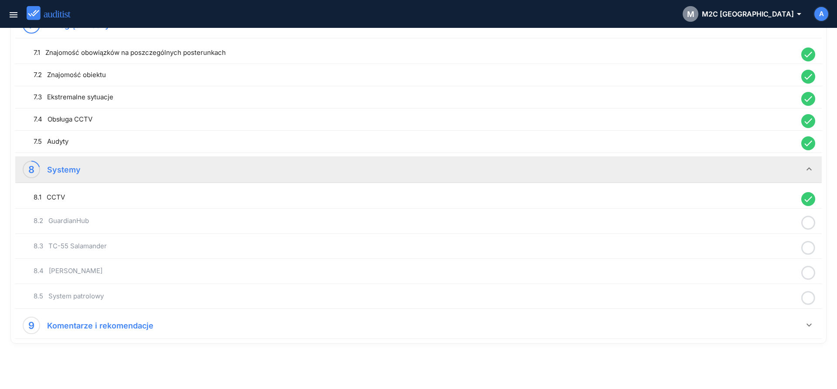
click at [810, 224] on icon at bounding box center [809, 223] width 14 height 17
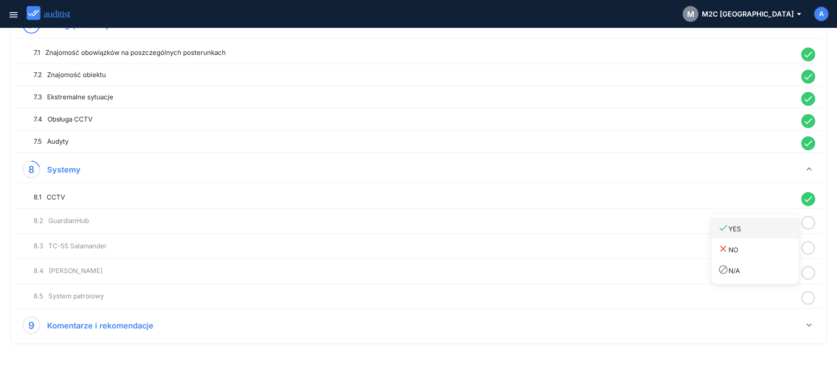
drag, startPoint x: 777, startPoint y: 234, endPoint x: 803, endPoint y: 245, distance: 28.2
click at [779, 235] on link "done YES" at bounding box center [755, 228] width 87 height 21
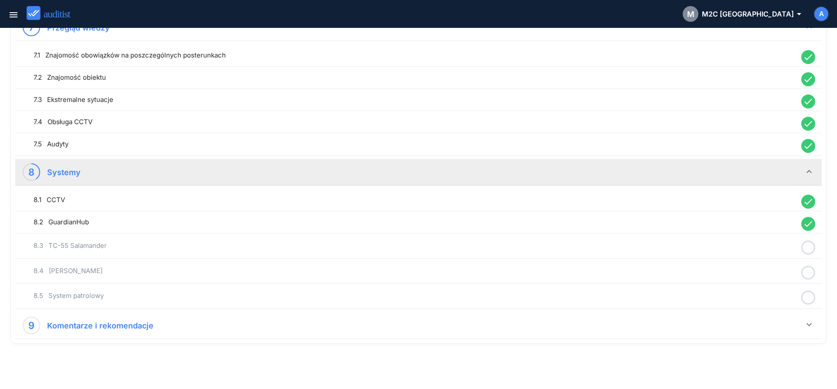
click at [807, 245] on icon at bounding box center [809, 247] width 14 height 17
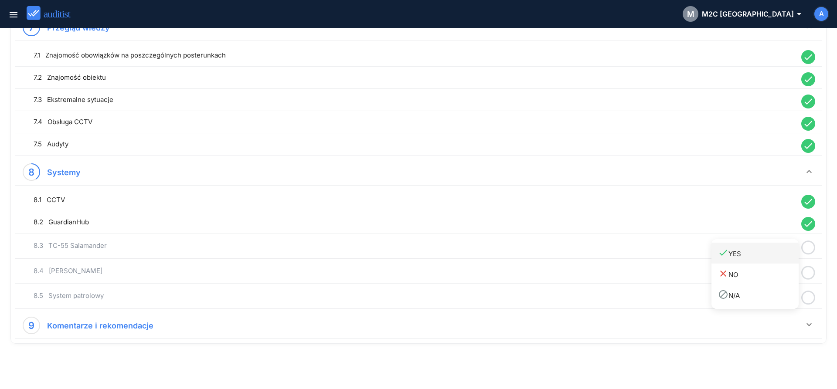
click at [777, 258] on div "done YES" at bounding box center [758, 254] width 81 height 12
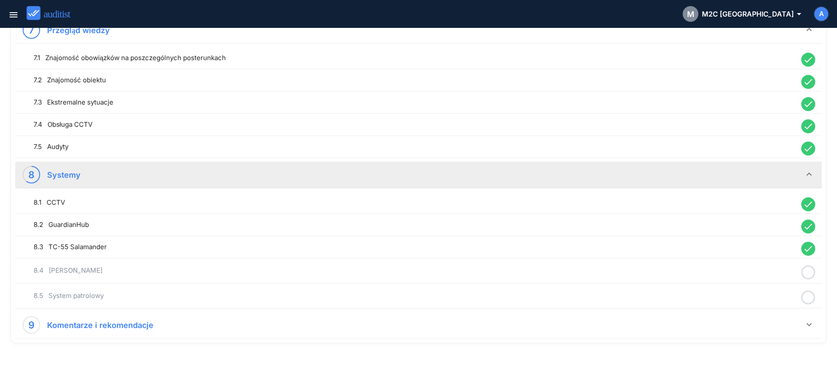
click at [807, 273] on icon at bounding box center [809, 272] width 14 height 17
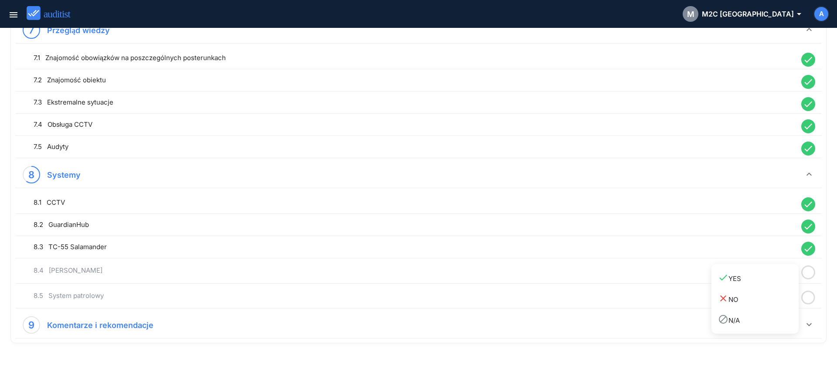
drag, startPoint x: 779, startPoint y: 283, endPoint x: 792, endPoint y: 289, distance: 14.4
click at [779, 283] on div "done YES" at bounding box center [758, 279] width 81 height 12
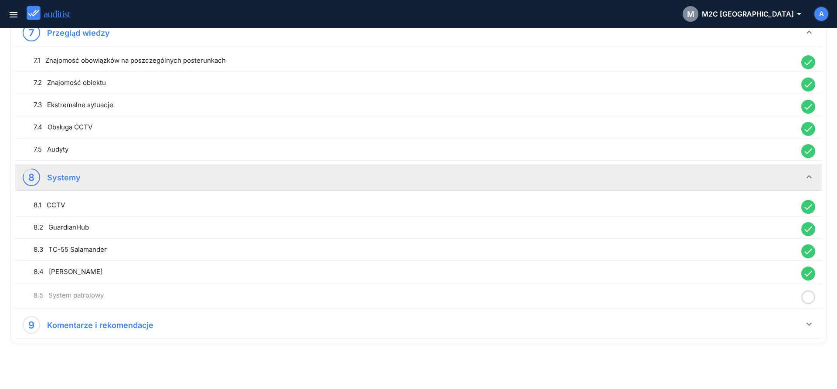
click at [810, 300] on icon at bounding box center [809, 297] width 14 height 17
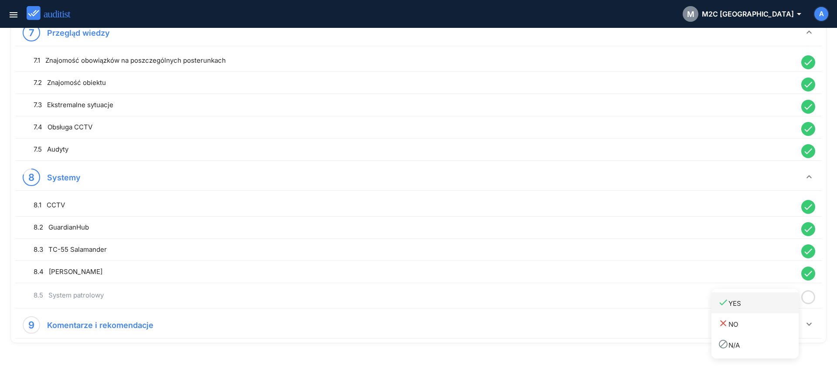
click at [770, 311] on link "done YES" at bounding box center [755, 303] width 87 height 21
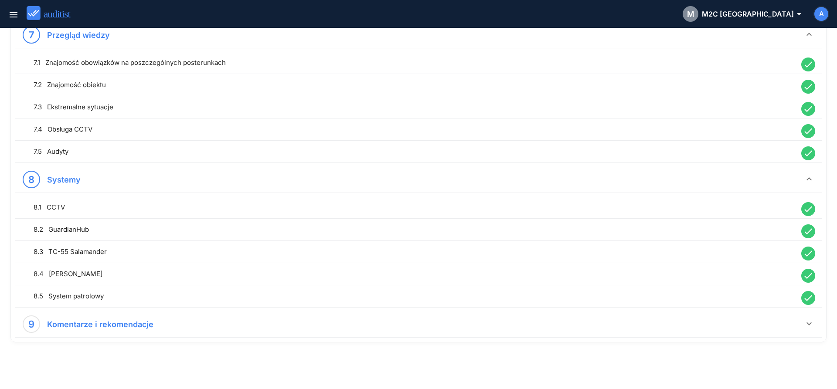
scroll to position [954, 0]
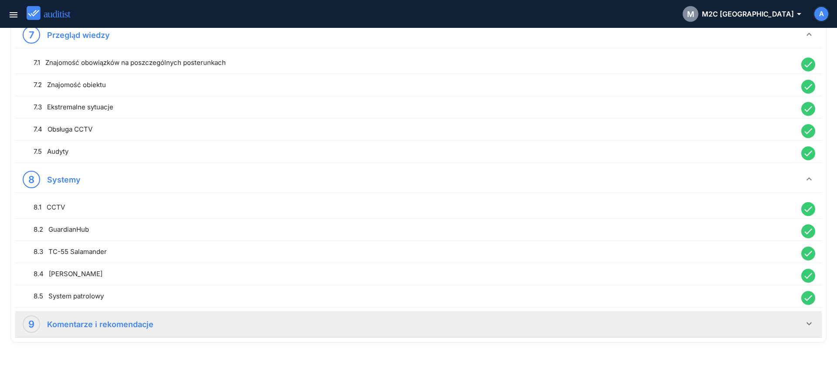
click at [774, 327] on div "9 Komentarze i rekomendacje" at bounding box center [413, 324] width 781 height 17
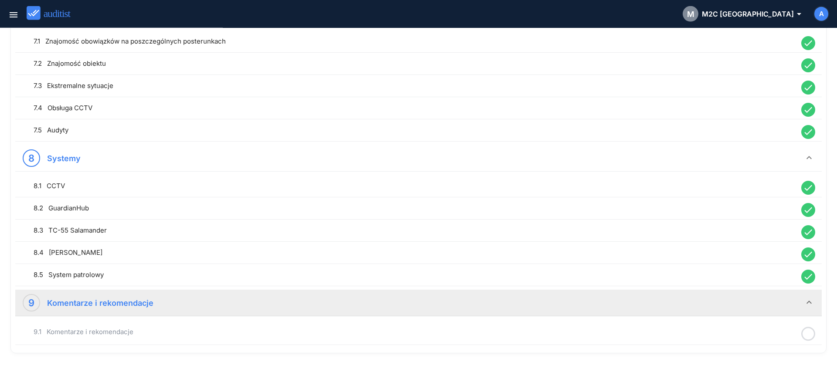
scroll to position [985, 0]
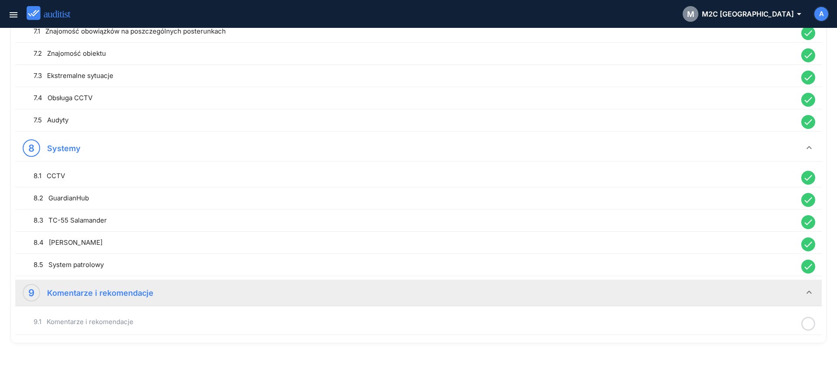
click at [357, 316] on div "9.1 Komentarze i rekomendacje" at bounding box center [418, 322] width 802 height 20
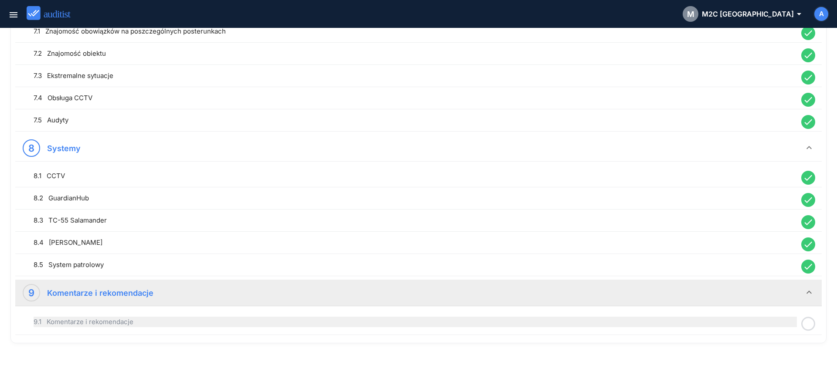
click at [359, 319] on div "9.1 Komentarze i rekomendacje" at bounding box center [416, 322] width 764 height 10
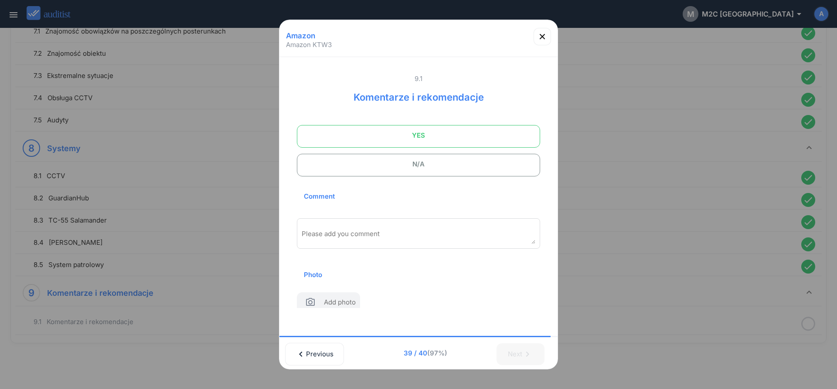
click at [372, 137] on span "YES" at bounding box center [419, 135] width 222 height 17
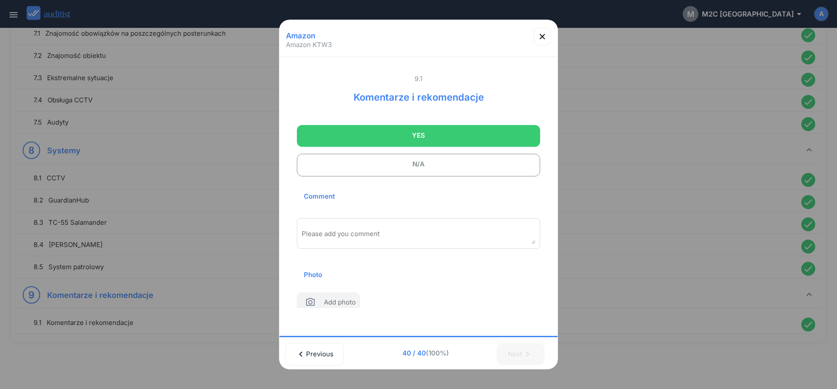
scroll to position [983, 0]
click at [351, 226] on div "Please add you comment" at bounding box center [418, 233] width 243 height 31
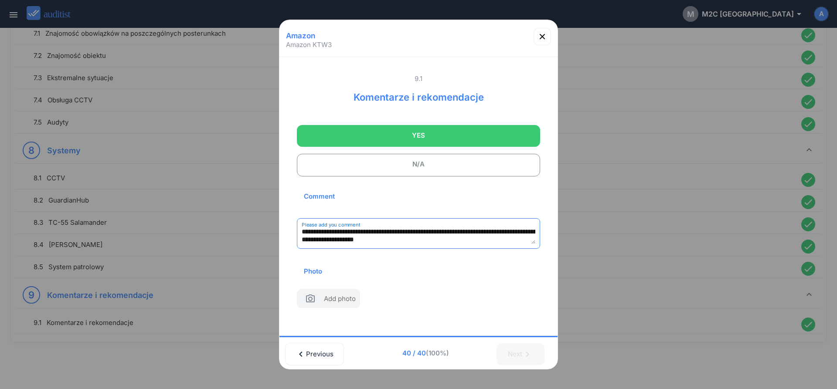
scroll to position [13, 0]
type textarea "**********"
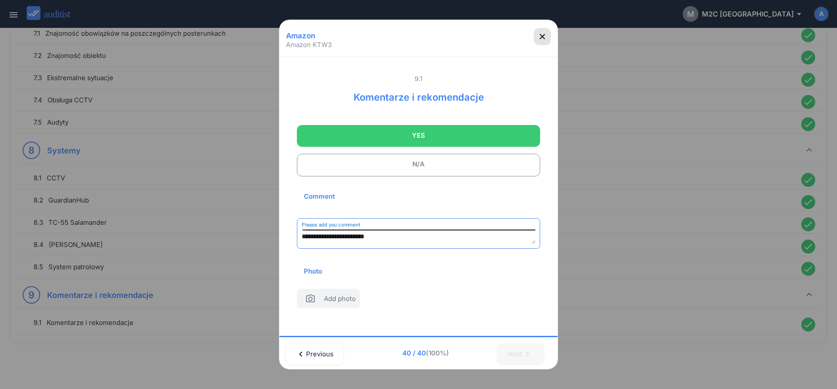
click at [543, 38] on icon "button" at bounding box center [542, 36] width 10 height 10
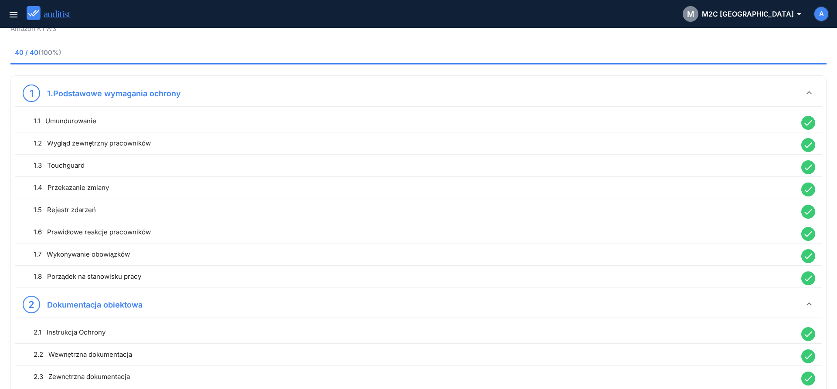
scroll to position [0, 0]
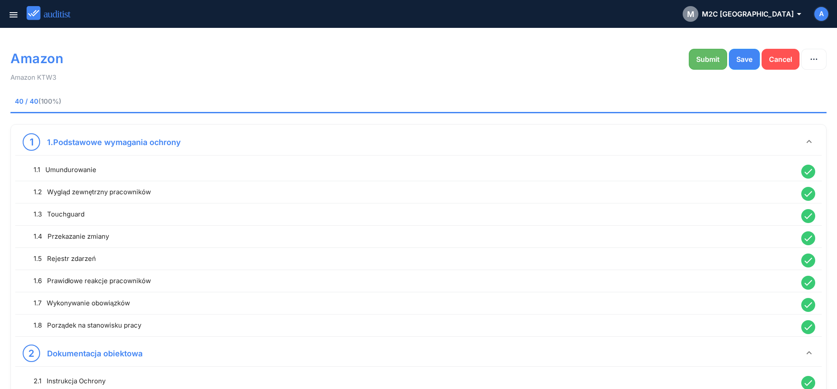
click at [708, 54] on button "Submit" at bounding box center [708, 59] width 38 height 21
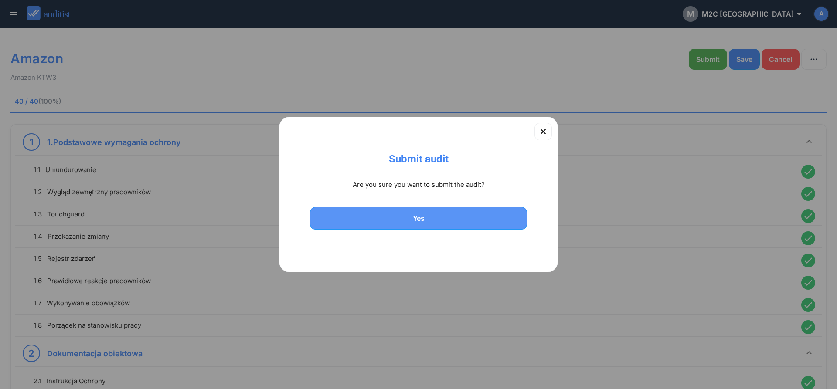
click at [462, 214] on div "Yes" at bounding box center [418, 218] width 194 height 10
